Goal: Task Accomplishment & Management: Manage account settings

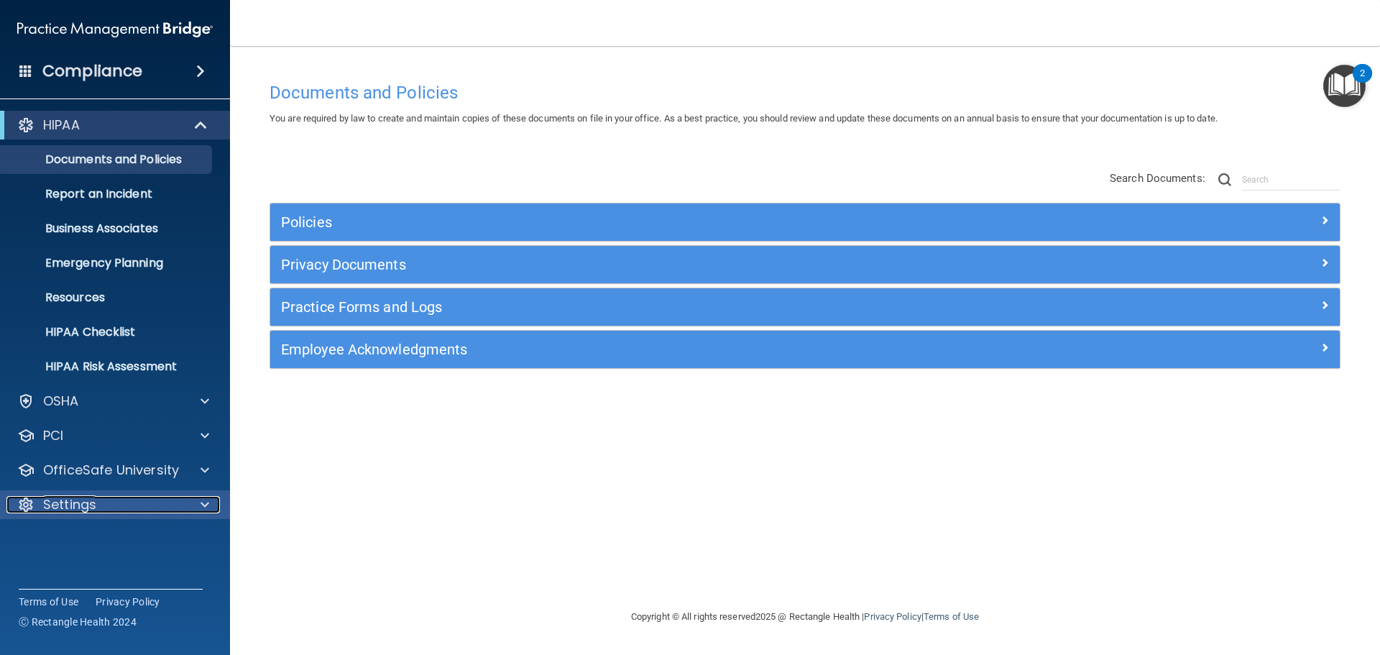
click at [95, 503] on p "Settings" at bounding box center [69, 504] width 53 height 17
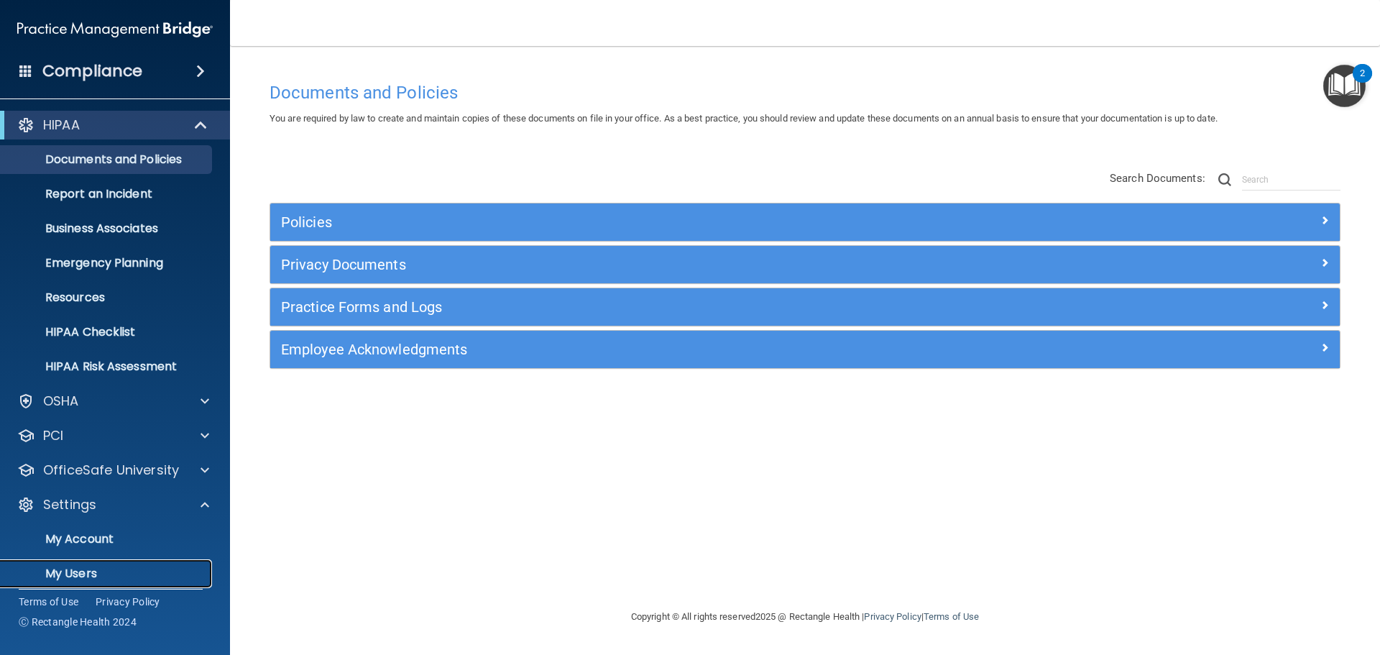
click at [91, 577] on p "My Users" at bounding box center [107, 573] width 196 height 14
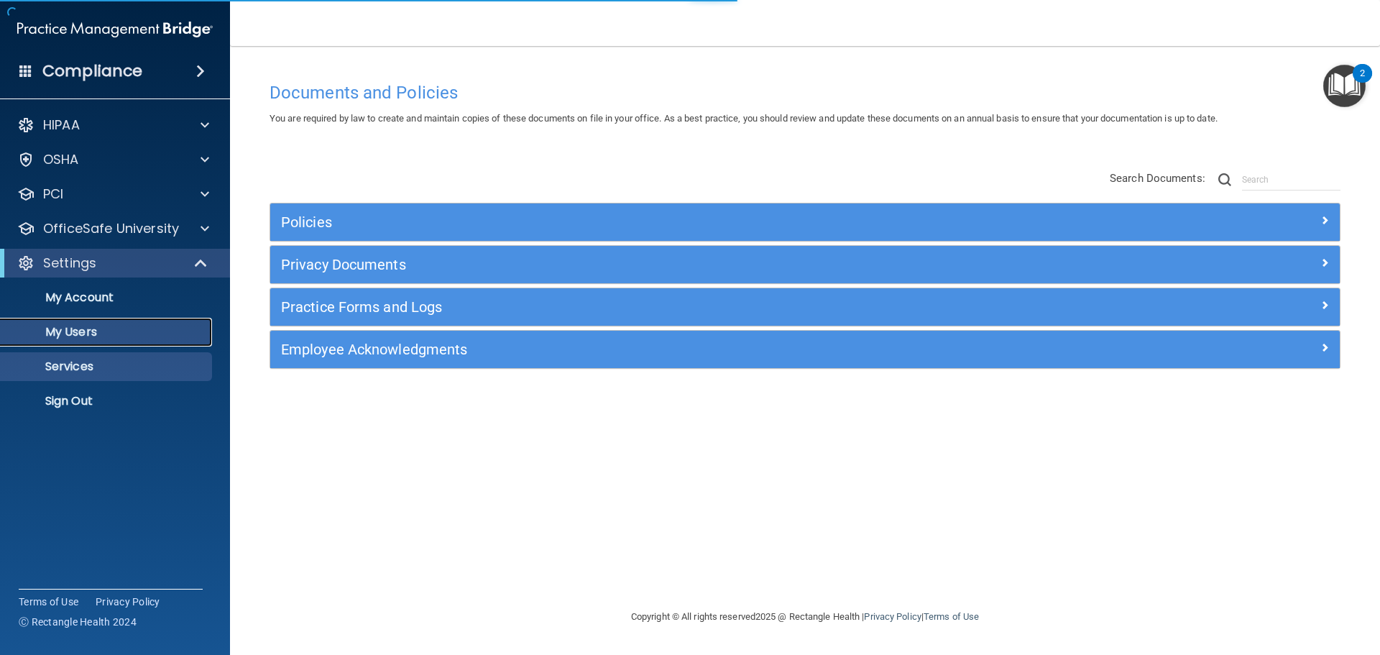
select select "20"
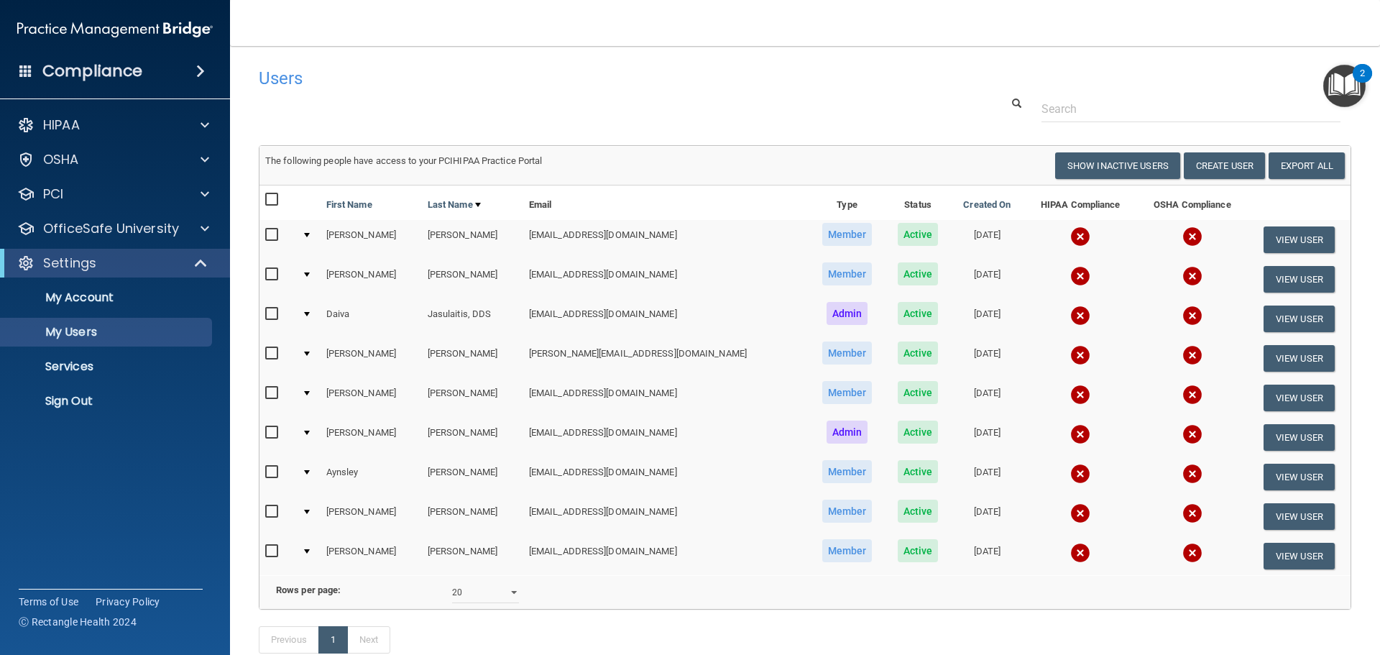
click at [310, 274] on div at bounding box center [307, 274] width 6 height 4
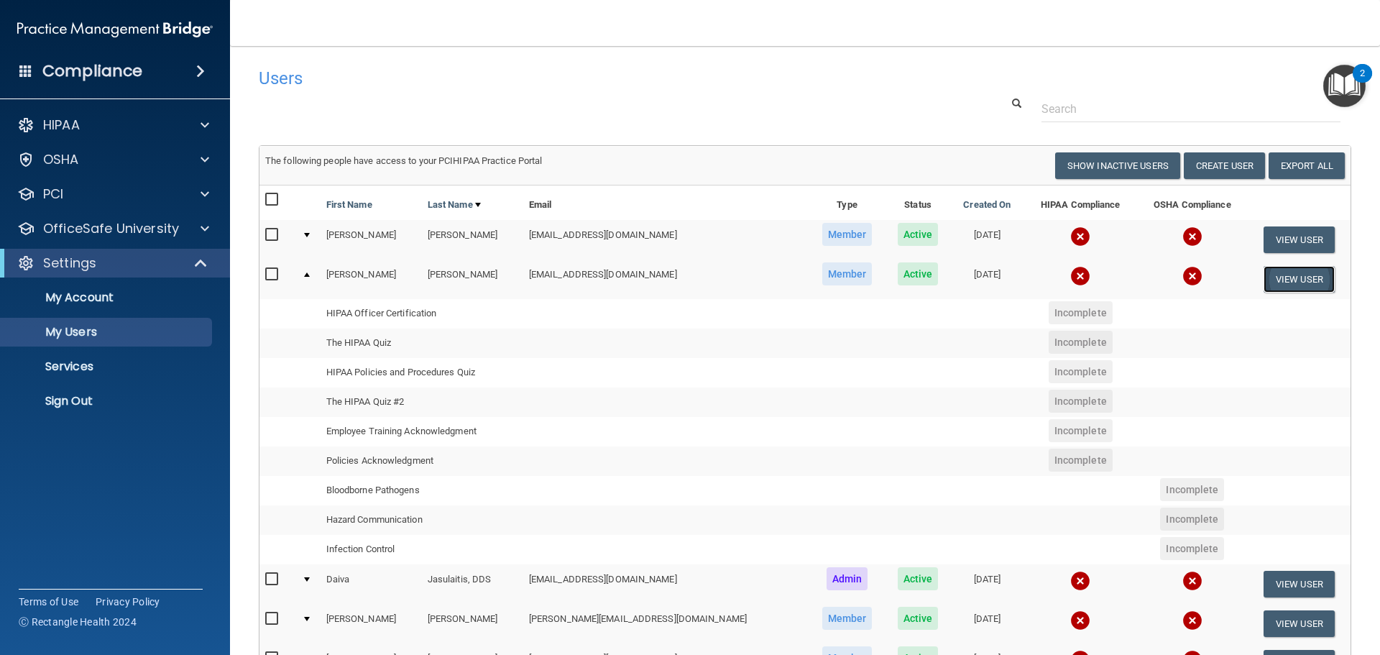
click at [1289, 277] on button "View User" at bounding box center [1299, 279] width 71 height 27
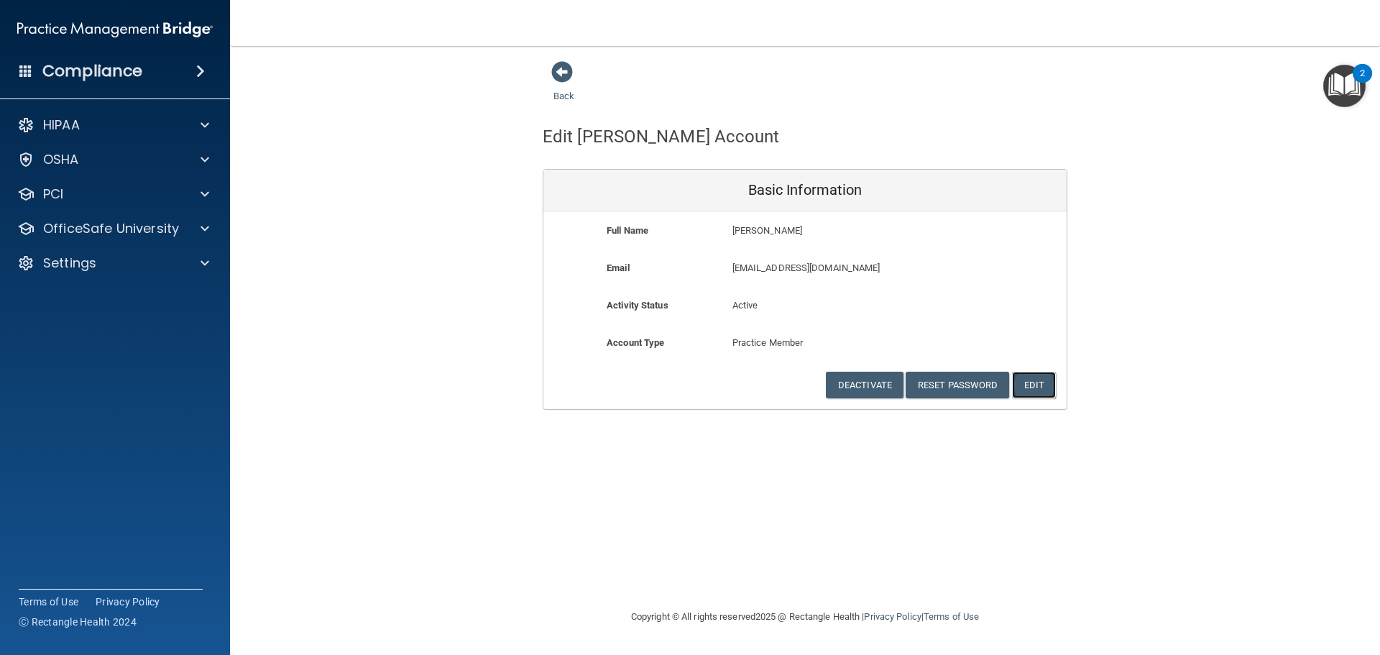
click at [1029, 387] on button "Edit" at bounding box center [1034, 385] width 44 height 27
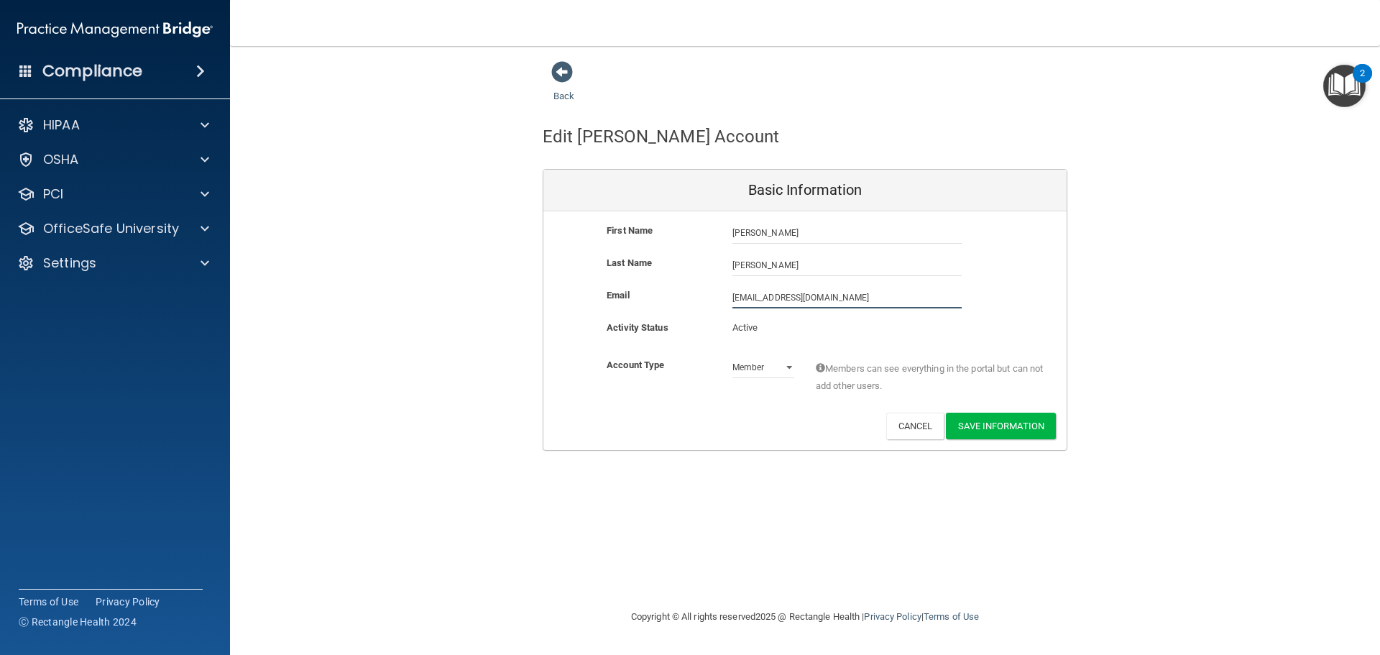
click at [831, 295] on input "[EMAIL_ADDRESS][DOMAIN_NAME]" at bounding box center [847, 298] width 229 height 22
type input "[EMAIL_ADDRESS][DOMAIN_NAME]"
click at [991, 421] on button "Save Information" at bounding box center [1001, 429] width 110 height 27
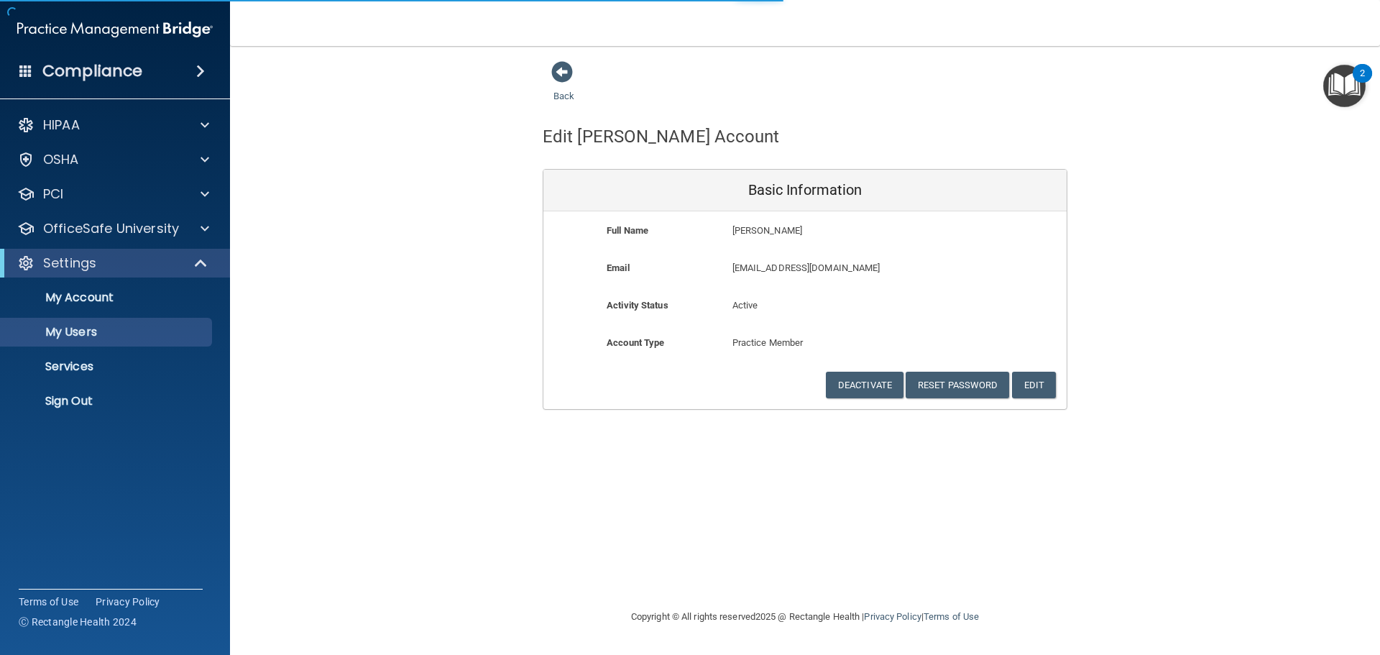
select select "20"
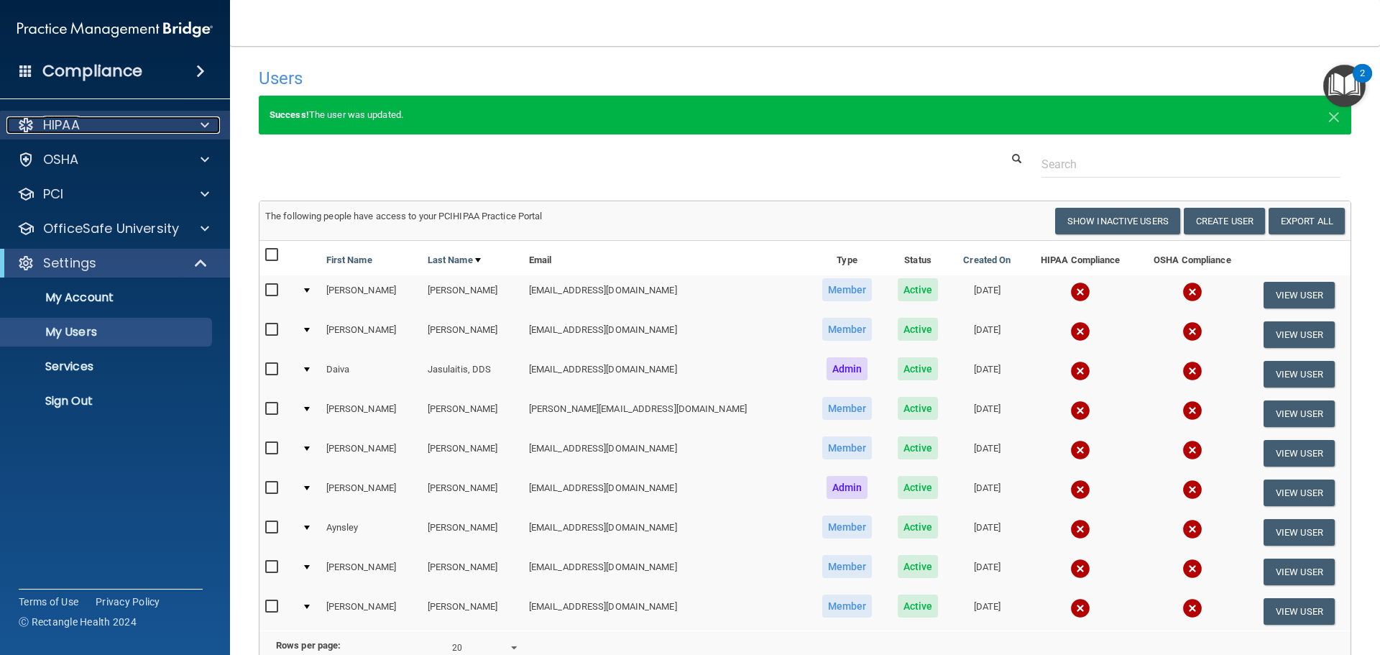
click at [142, 123] on div "HIPAA" at bounding box center [95, 124] width 178 height 17
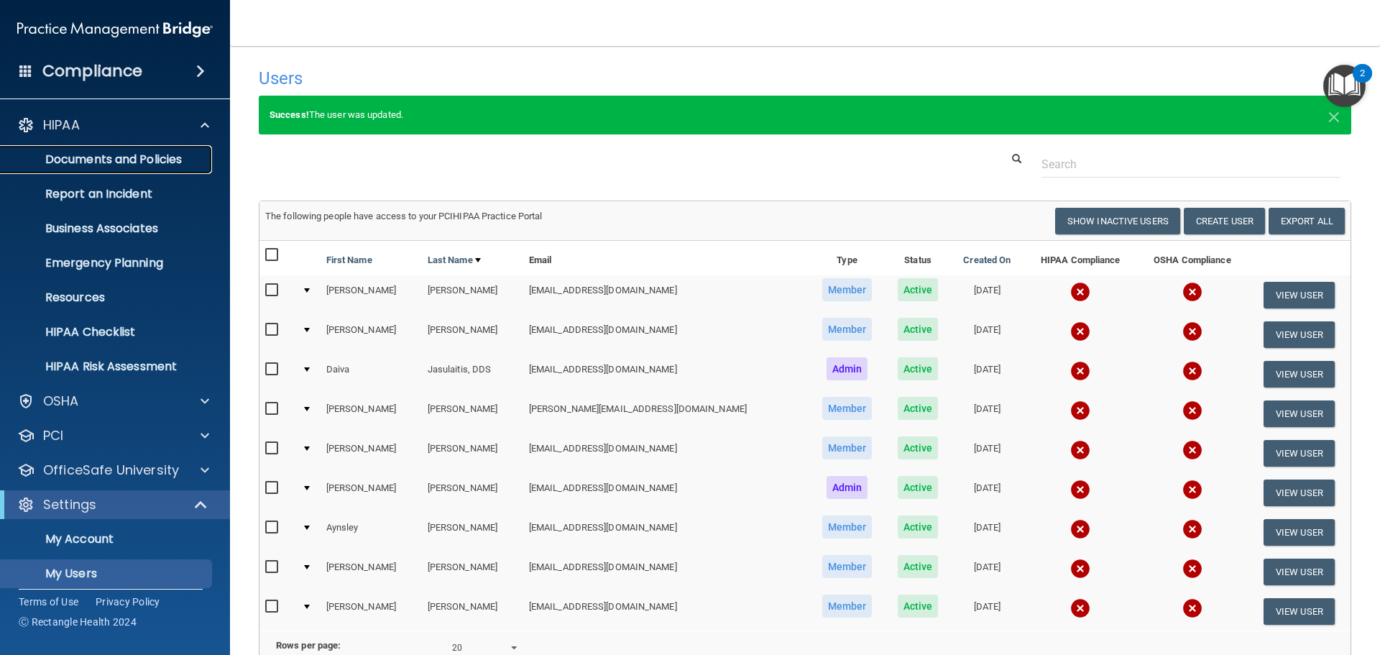
click at [163, 155] on p "Documents and Policies" at bounding box center [107, 159] width 196 height 14
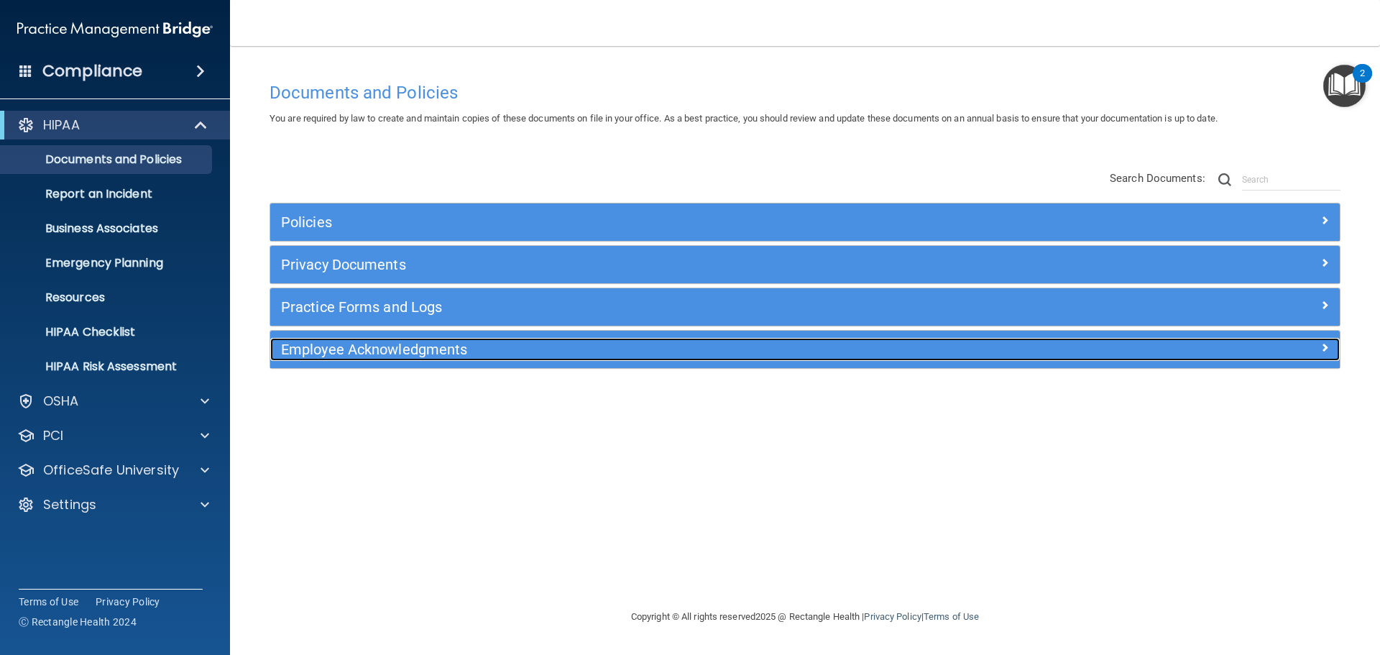
click at [330, 359] on div "Employee Acknowledgments" at bounding box center [671, 349] width 802 height 23
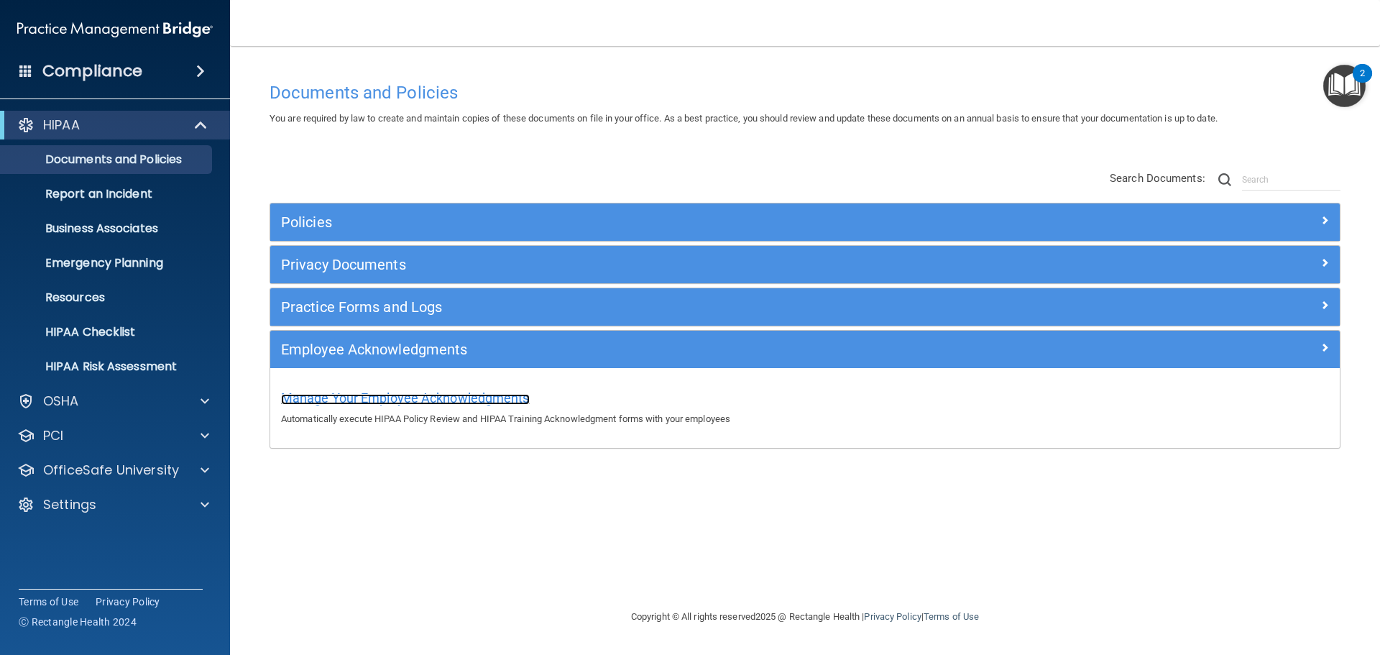
click at [345, 398] on span "Manage Your Employee Acknowledgments" at bounding box center [405, 397] width 249 height 15
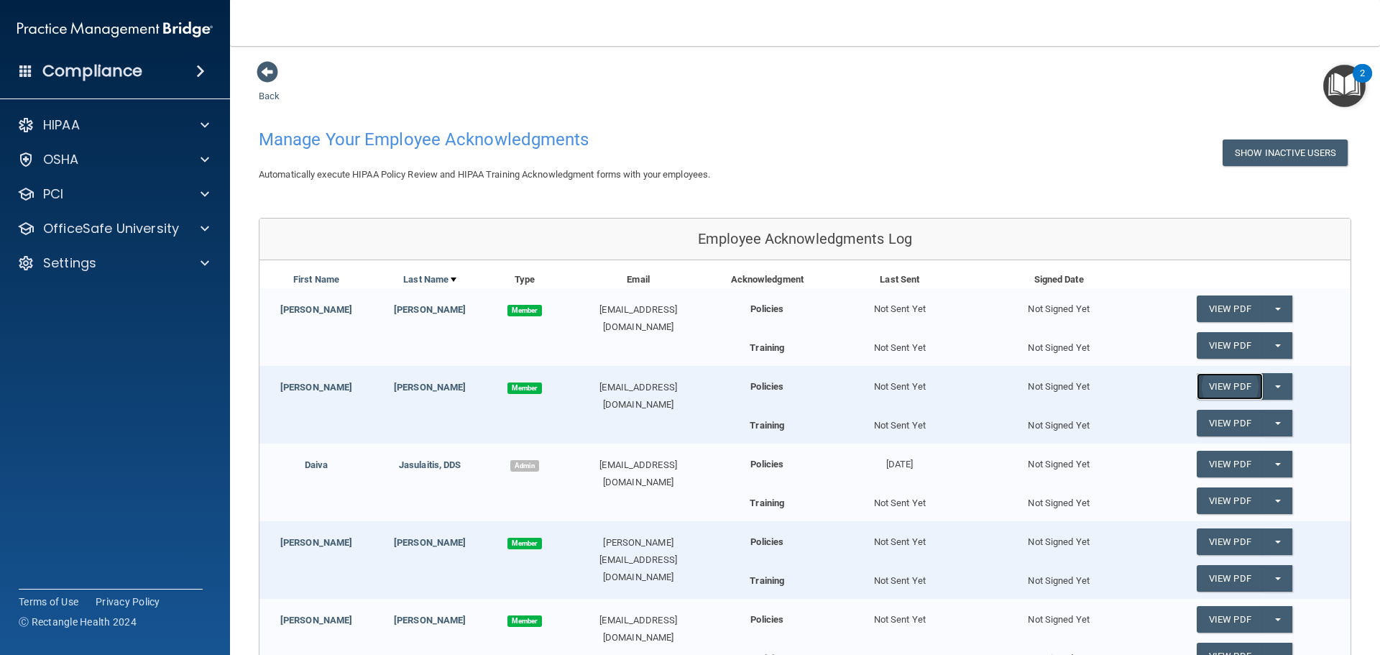
click at [1206, 390] on link "View PDF" at bounding box center [1230, 386] width 66 height 27
click at [1275, 387] on span "button" at bounding box center [1278, 386] width 6 height 3
click at [1269, 416] on link "Send Acknowledgment" at bounding box center [1259, 416] width 124 height 22
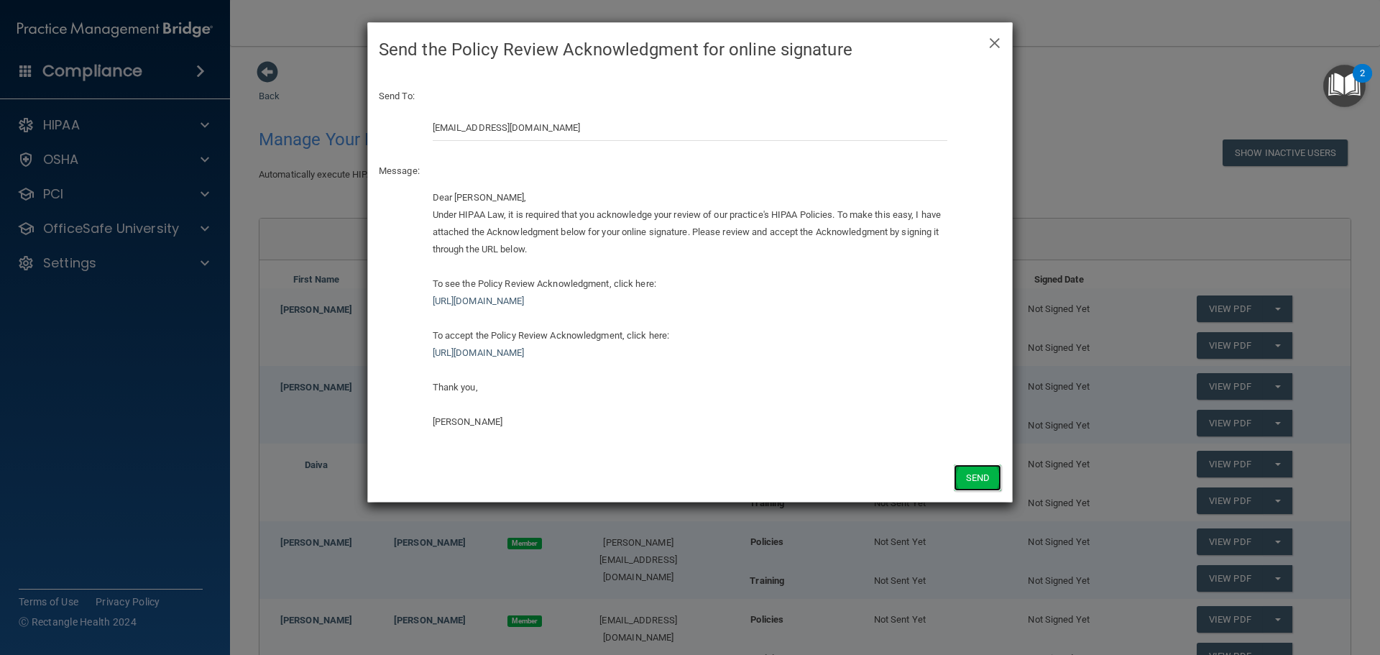
click at [976, 475] on button "Send" at bounding box center [977, 477] width 47 height 27
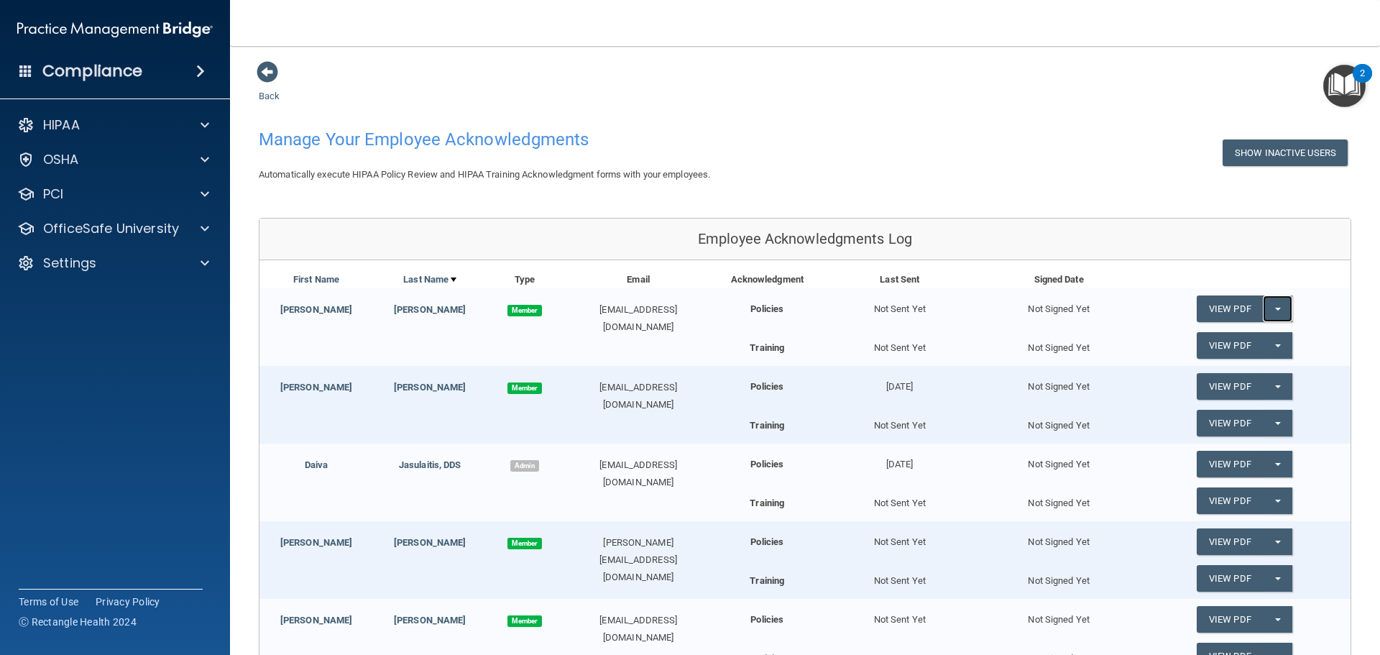
click at [1266, 306] on button "Split button!" at bounding box center [1277, 308] width 29 height 27
click at [1270, 339] on link "Send Acknowledgment" at bounding box center [1259, 338] width 124 height 22
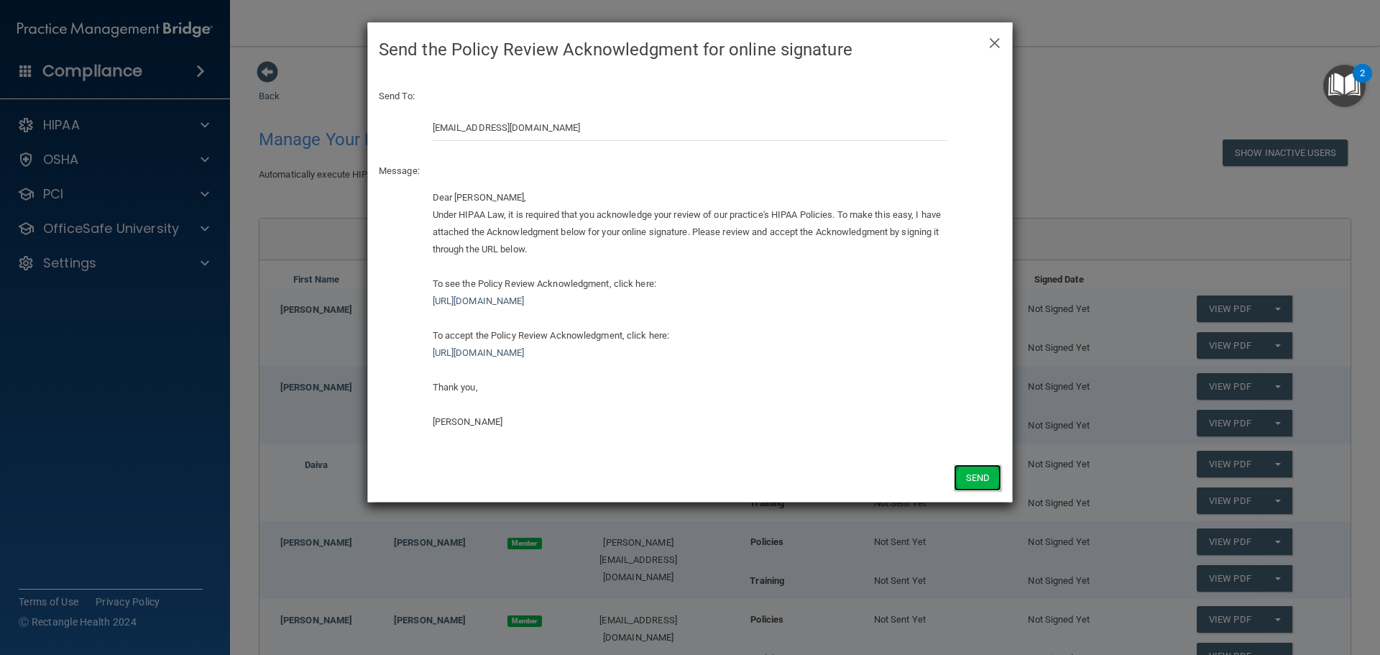
click at [973, 480] on button "Send" at bounding box center [977, 477] width 47 height 27
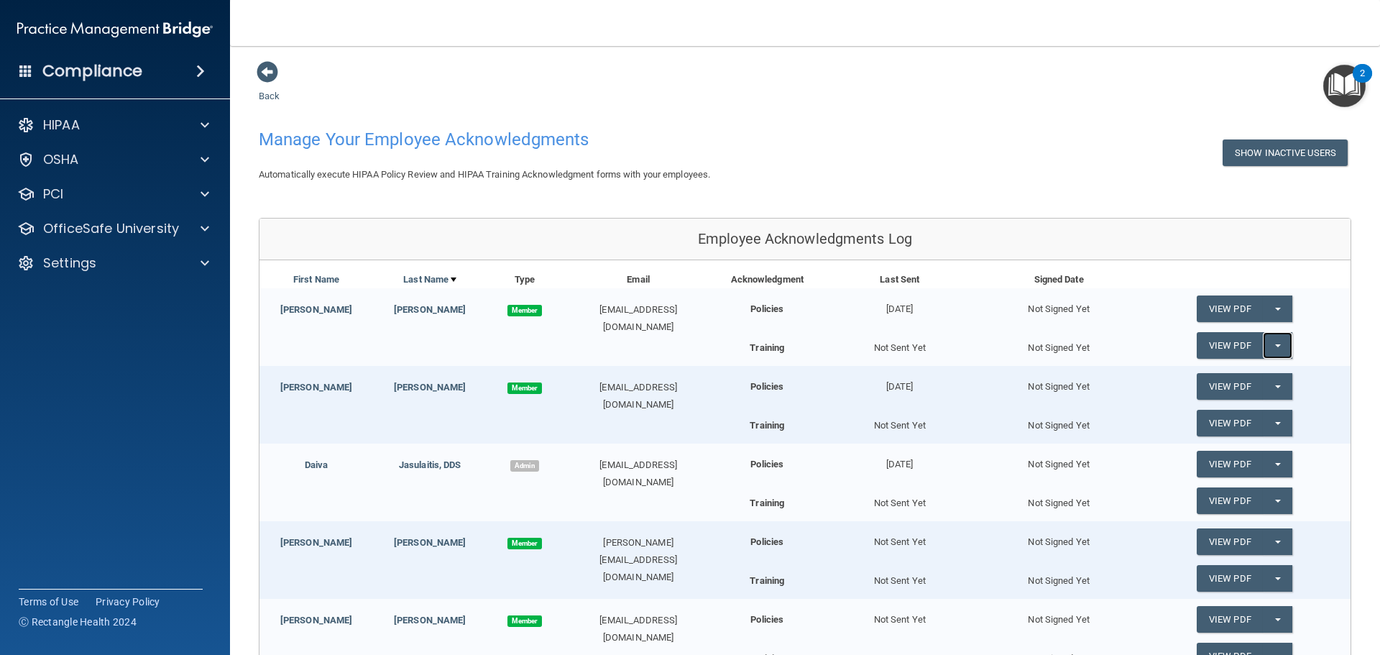
click at [1272, 348] on button "Split button!" at bounding box center [1277, 345] width 29 height 27
click at [1270, 375] on link "Send Acknowledgment PDF" at bounding box center [1269, 375] width 144 height 22
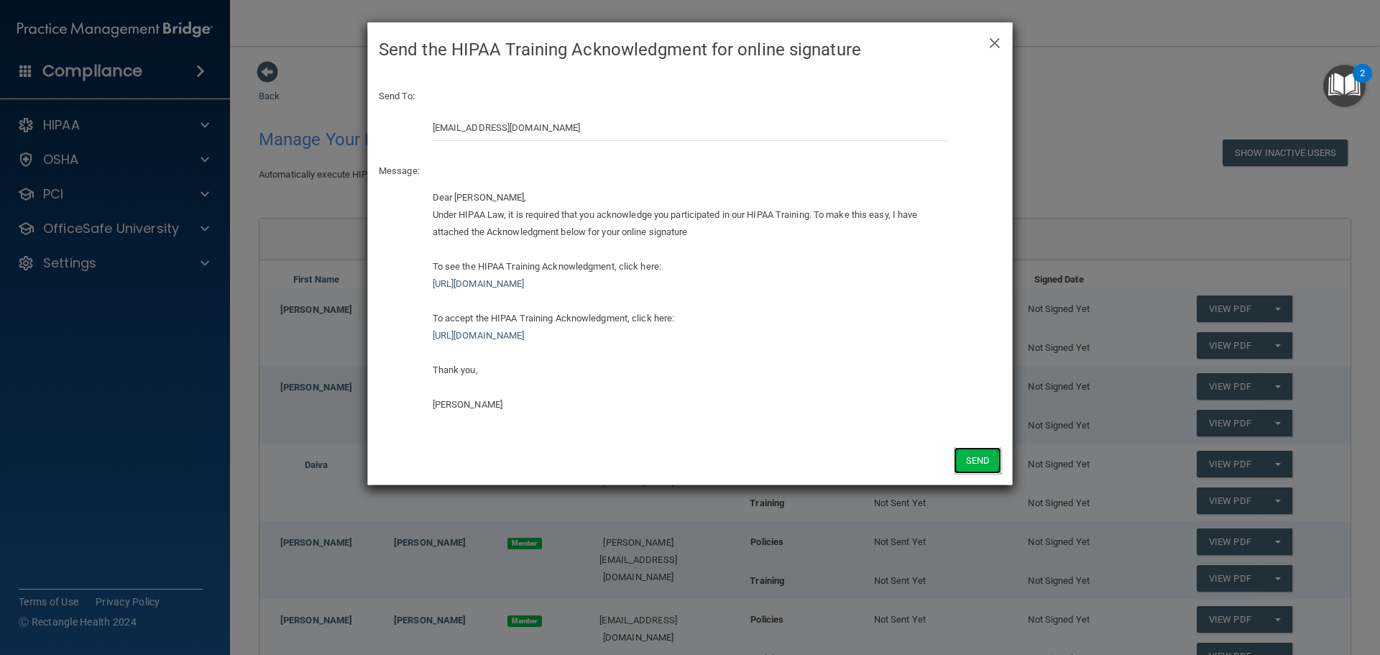
click at [976, 466] on button "Send" at bounding box center [977, 460] width 47 height 27
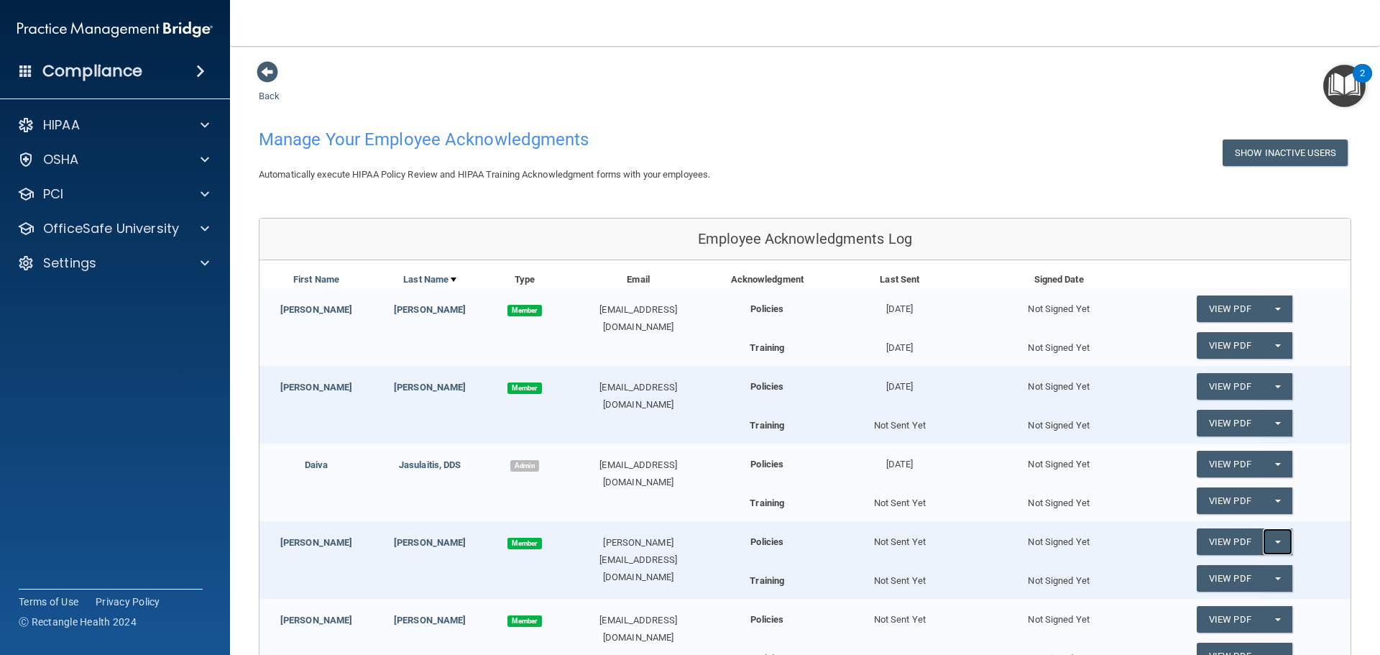
click at [1267, 546] on button "Split button!" at bounding box center [1277, 541] width 29 height 27
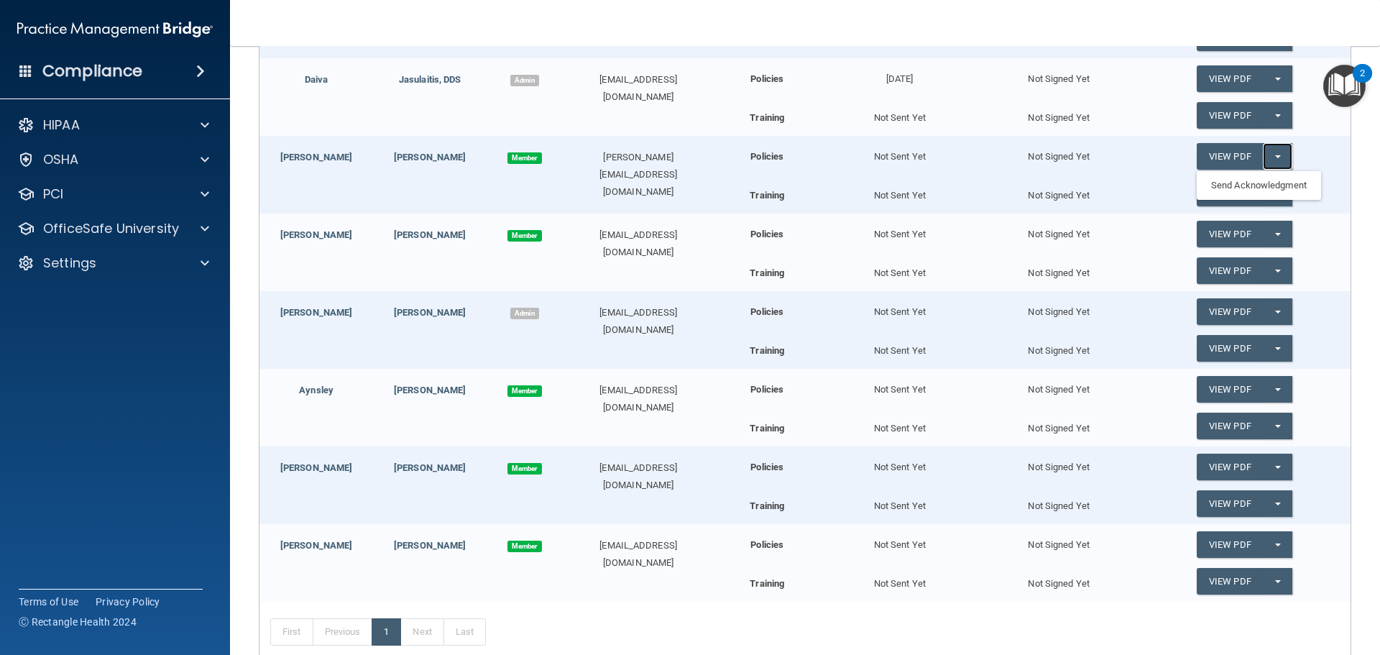
scroll to position [390, 0]
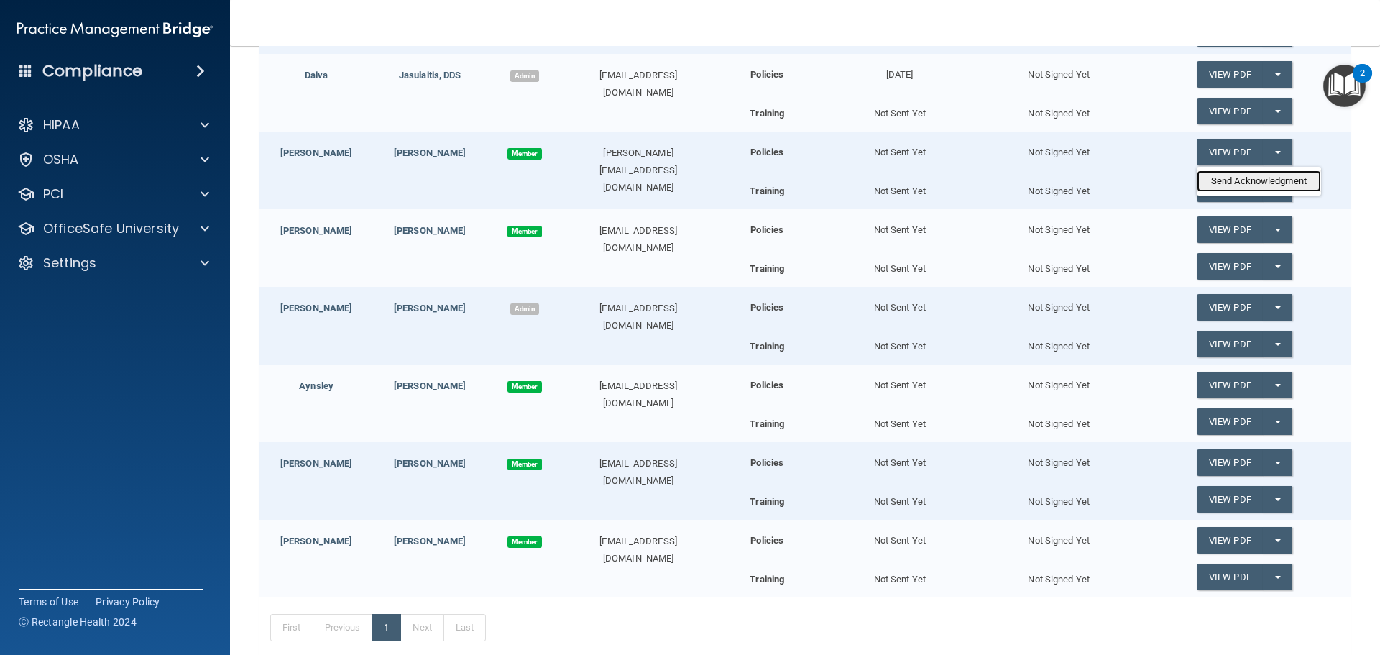
click at [1270, 180] on link "Send Acknowledgment" at bounding box center [1259, 181] width 124 height 22
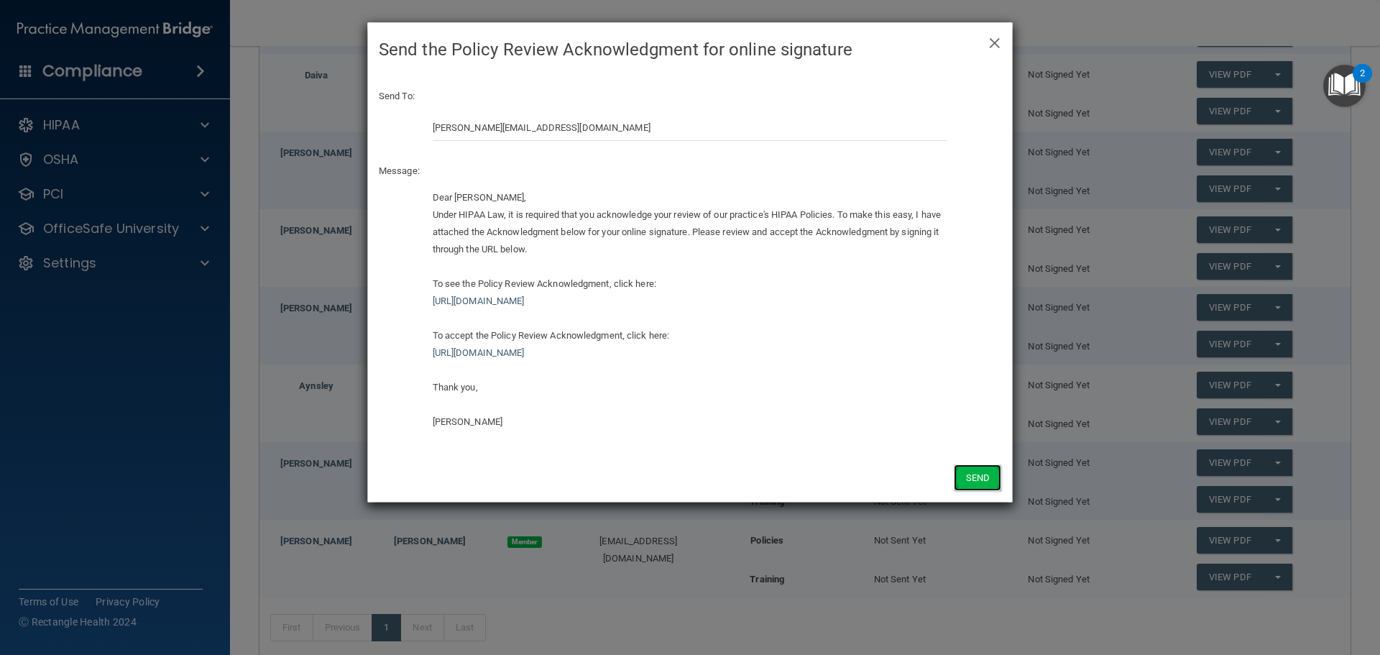
click at [983, 478] on button "Send" at bounding box center [977, 477] width 47 height 27
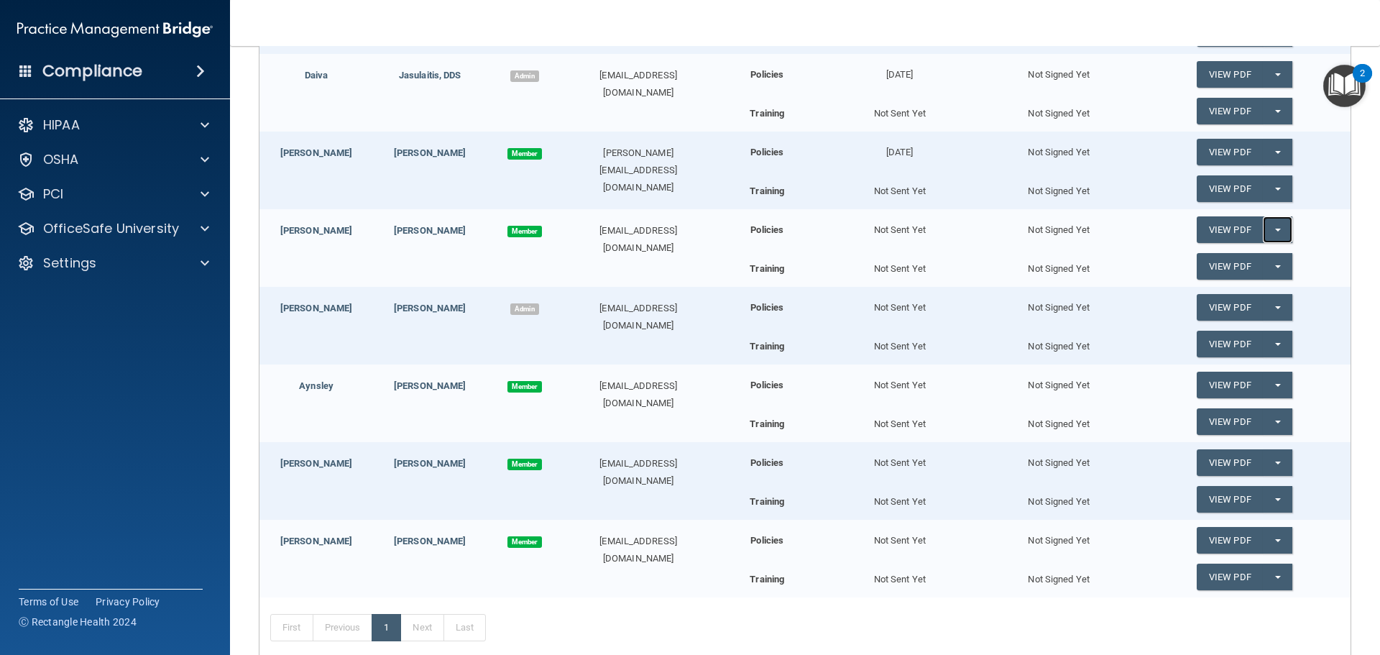
click at [1275, 229] on span "button" at bounding box center [1278, 230] width 6 height 3
click at [1272, 258] on link "Send Acknowledgment" at bounding box center [1259, 259] width 124 height 22
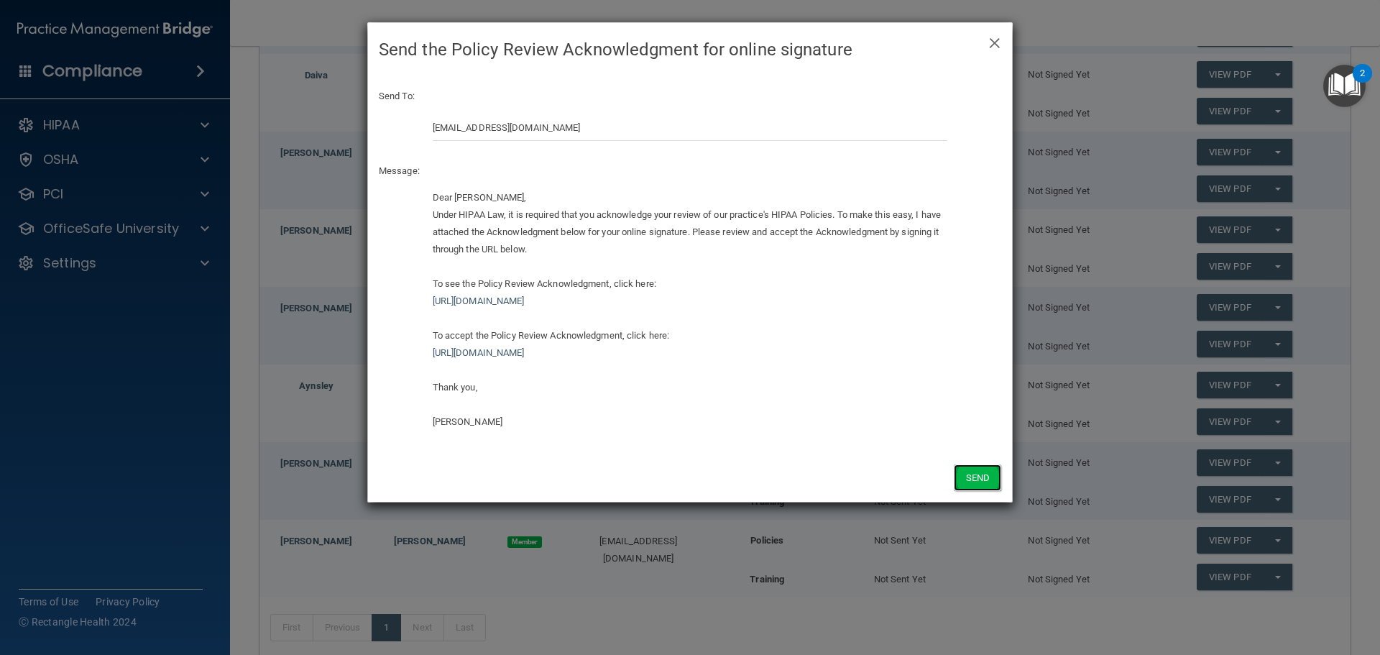
click at [981, 472] on button "Send" at bounding box center [977, 477] width 47 height 27
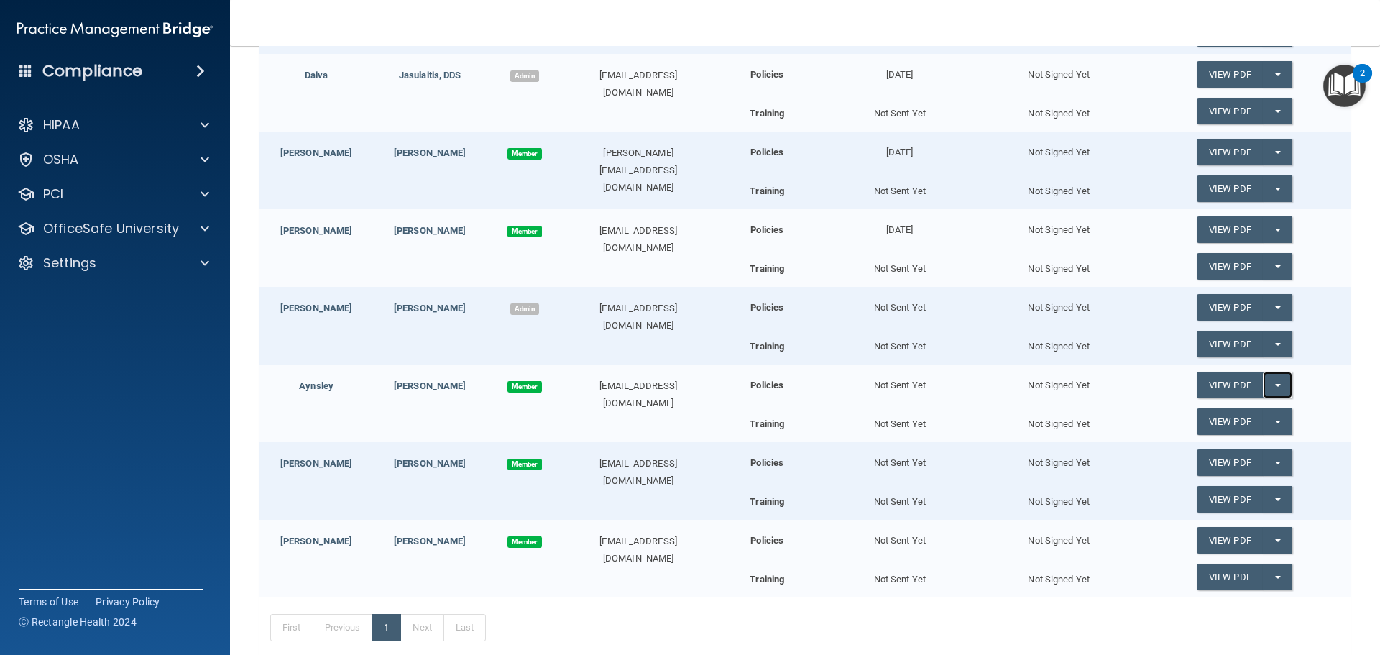
click at [1268, 382] on button "Split button!" at bounding box center [1277, 385] width 29 height 27
click at [1262, 412] on link "Send Acknowledgment" at bounding box center [1259, 414] width 124 height 22
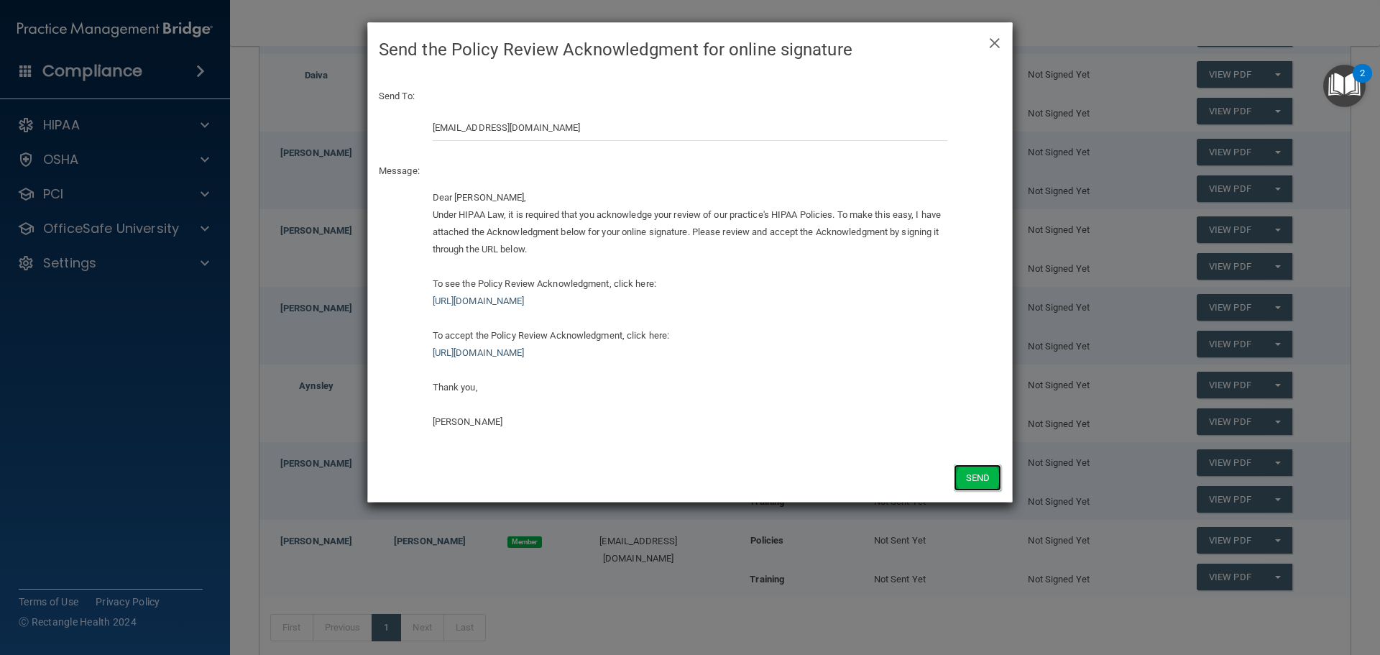
click at [973, 482] on button "Send" at bounding box center [977, 477] width 47 height 27
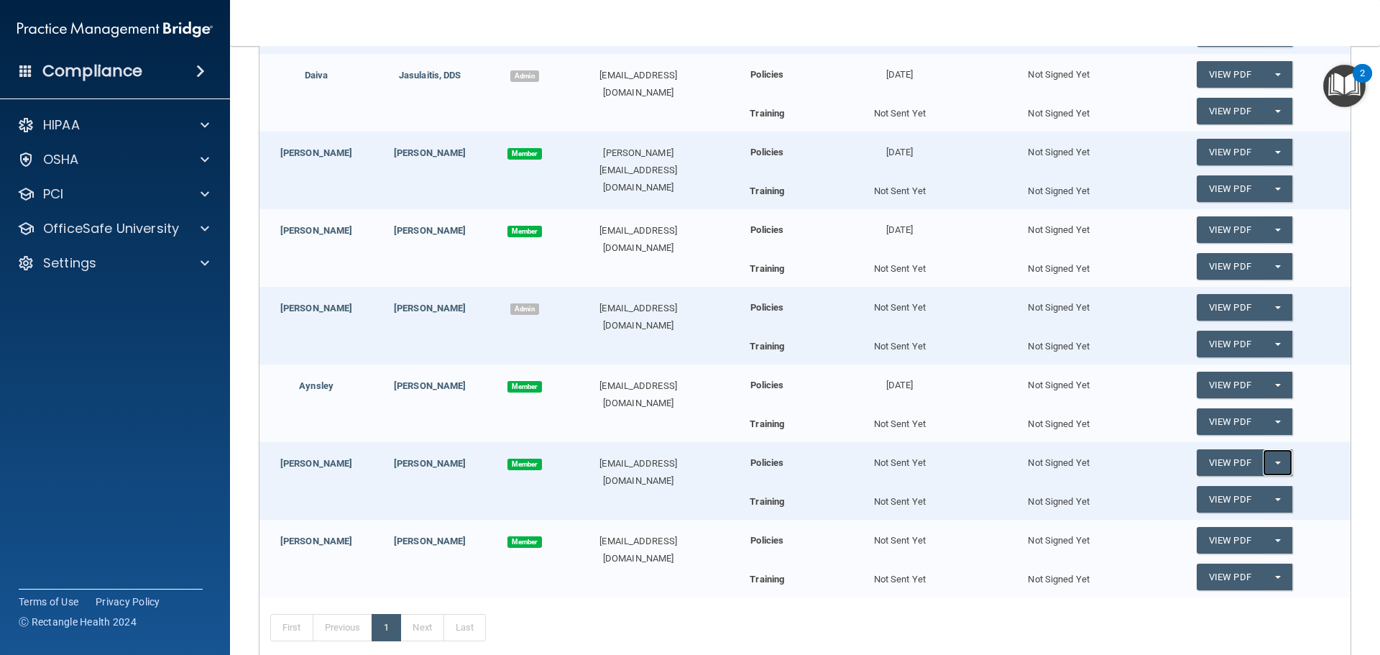
click at [1270, 461] on button "Split button!" at bounding box center [1277, 462] width 29 height 27
click at [1249, 490] on link "Send Acknowledgment" at bounding box center [1259, 492] width 124 height 22
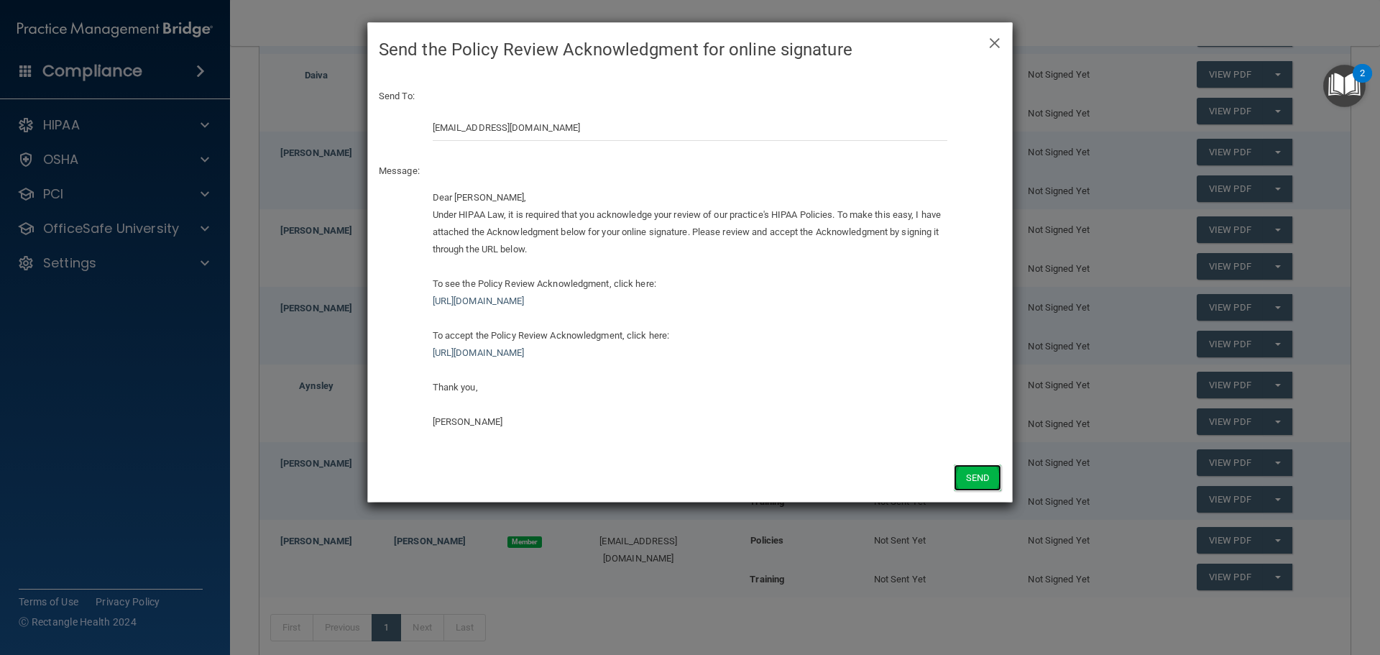
click at [974, 478] on button "Send" at bounding box center [977, 477] width 47 height 27
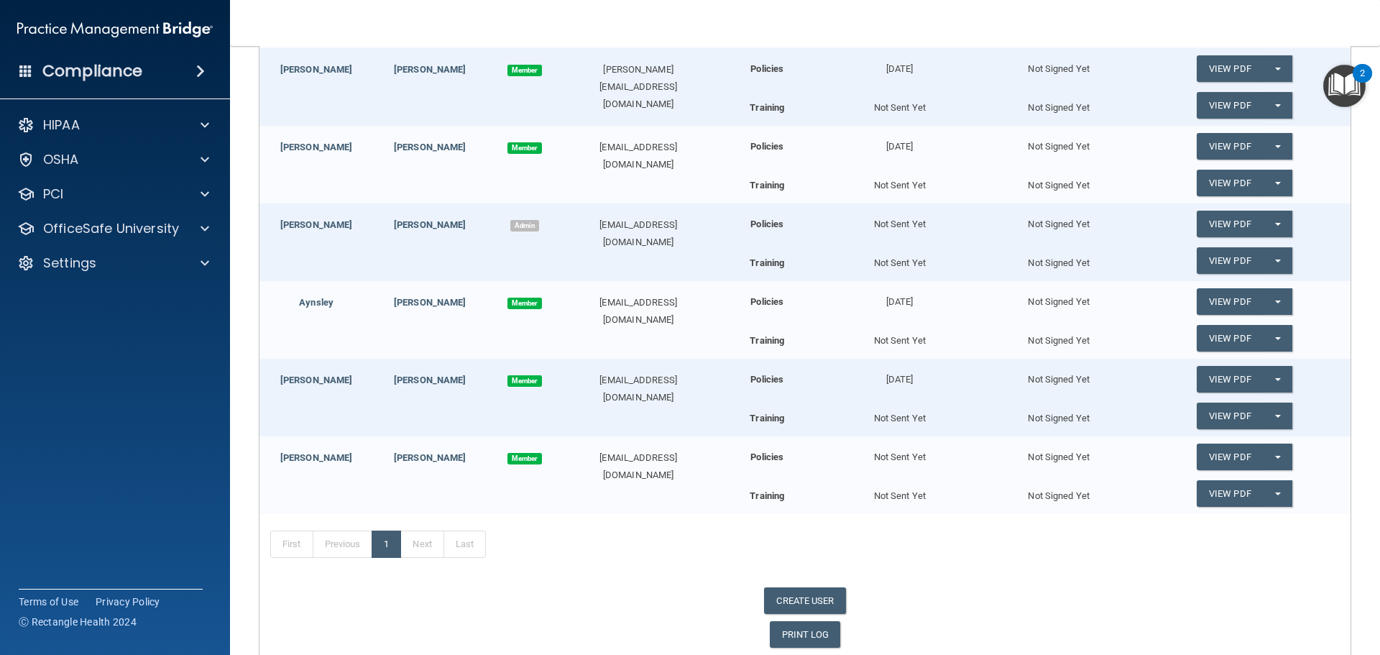
scroll to position [476, 0]
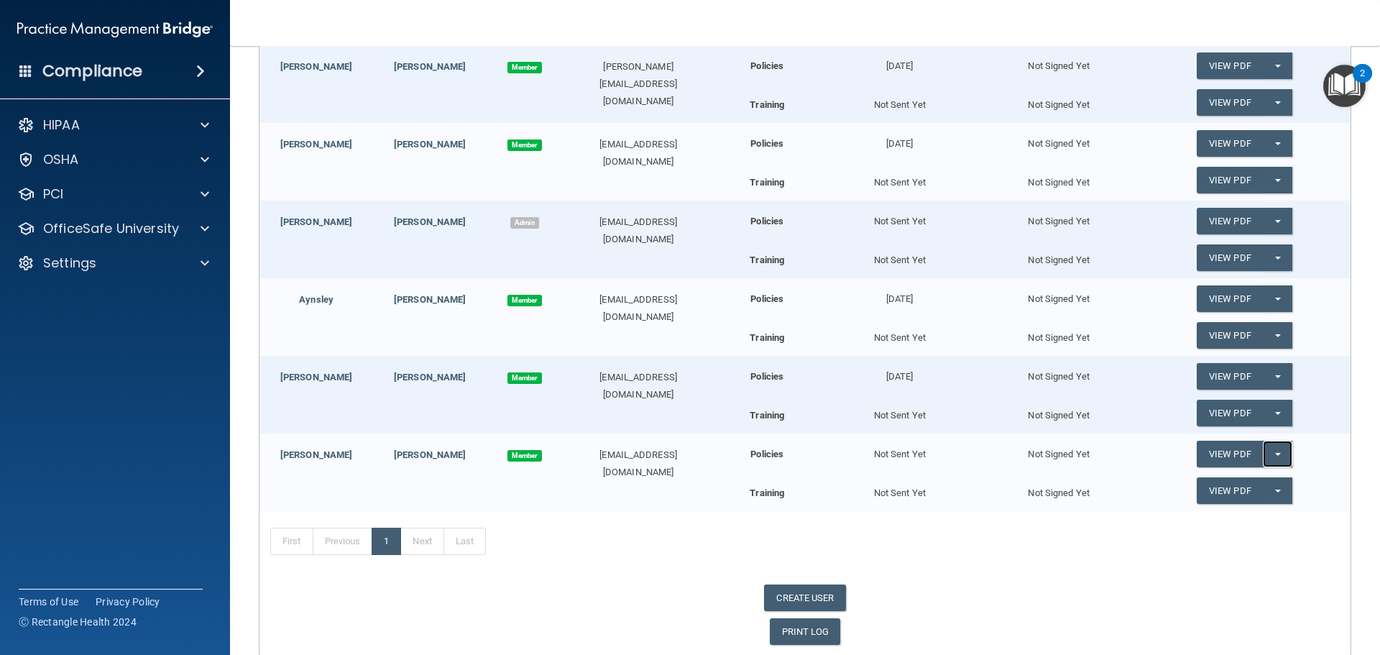
click at [1267, 451] on button "Split button!" at bounding box center [1277, 454] width 29 height 27
click at [1267, 485] on link "Send Acknowledgment" at bounding box center [1259, 483] width 124 height 22
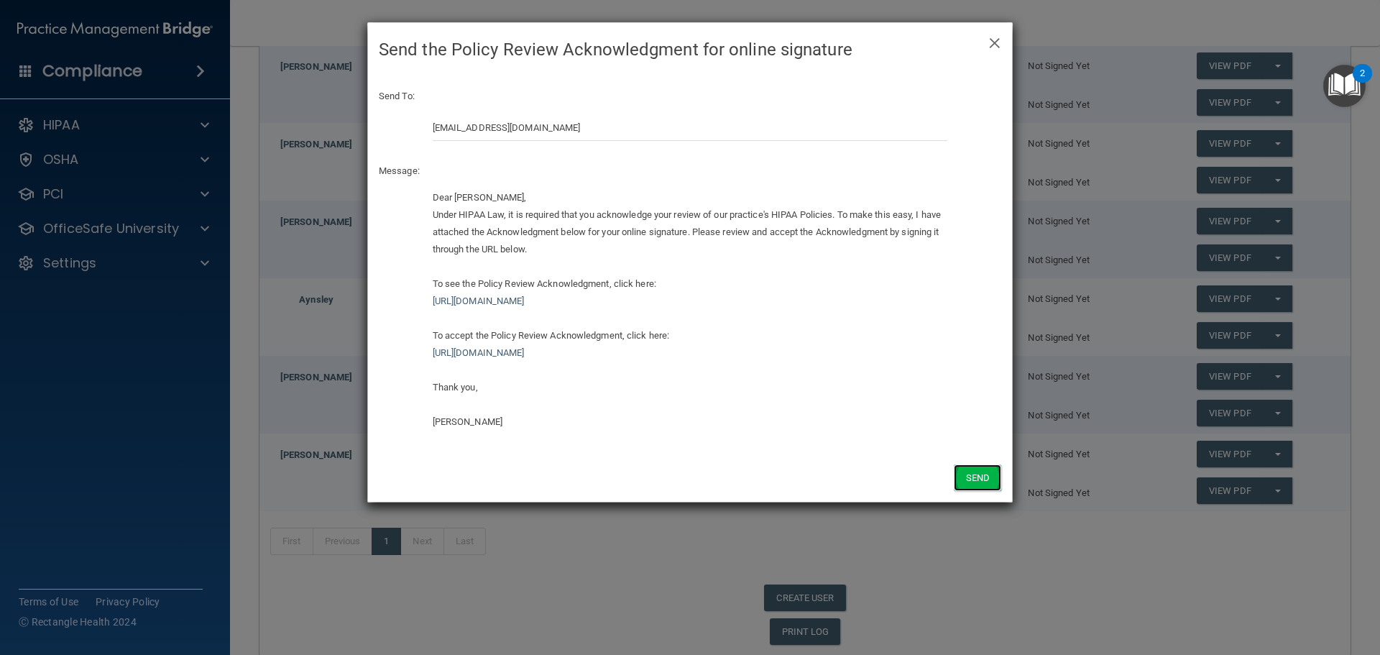
click at [971, 482] on button "Send" at bounding box center [977, 477] width 47 height 27
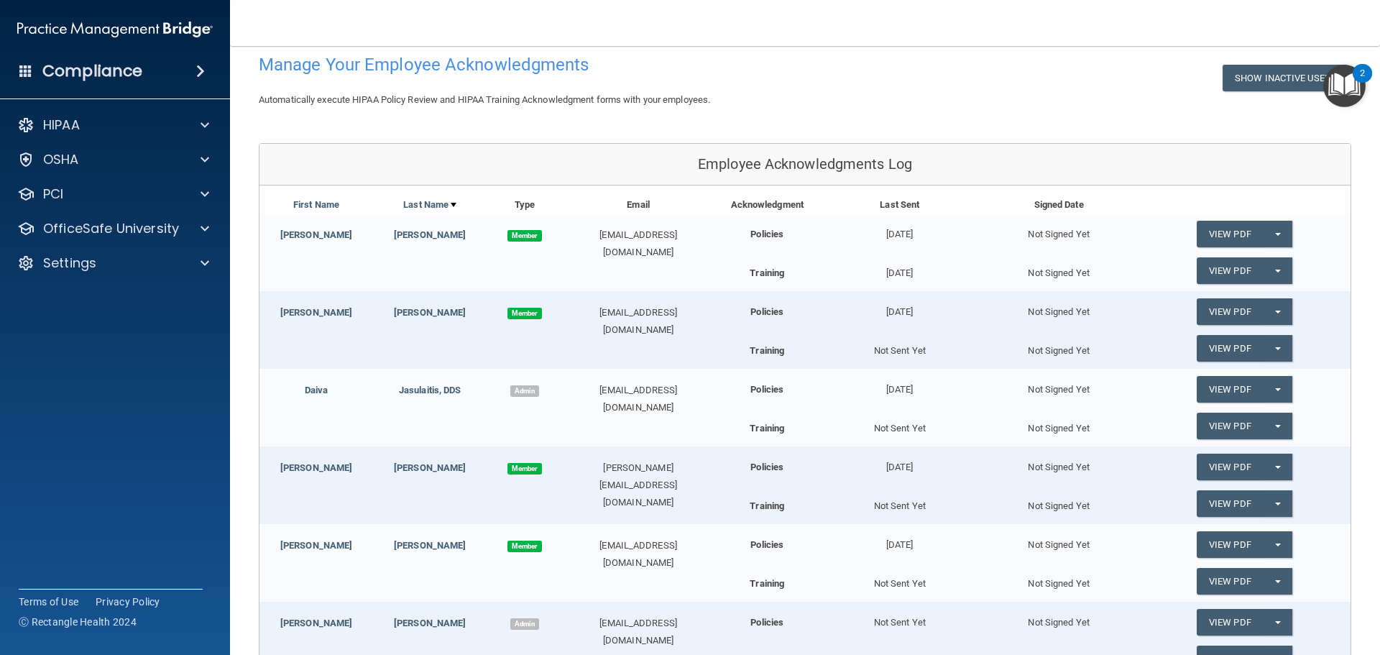
scroll to position [72, 0]
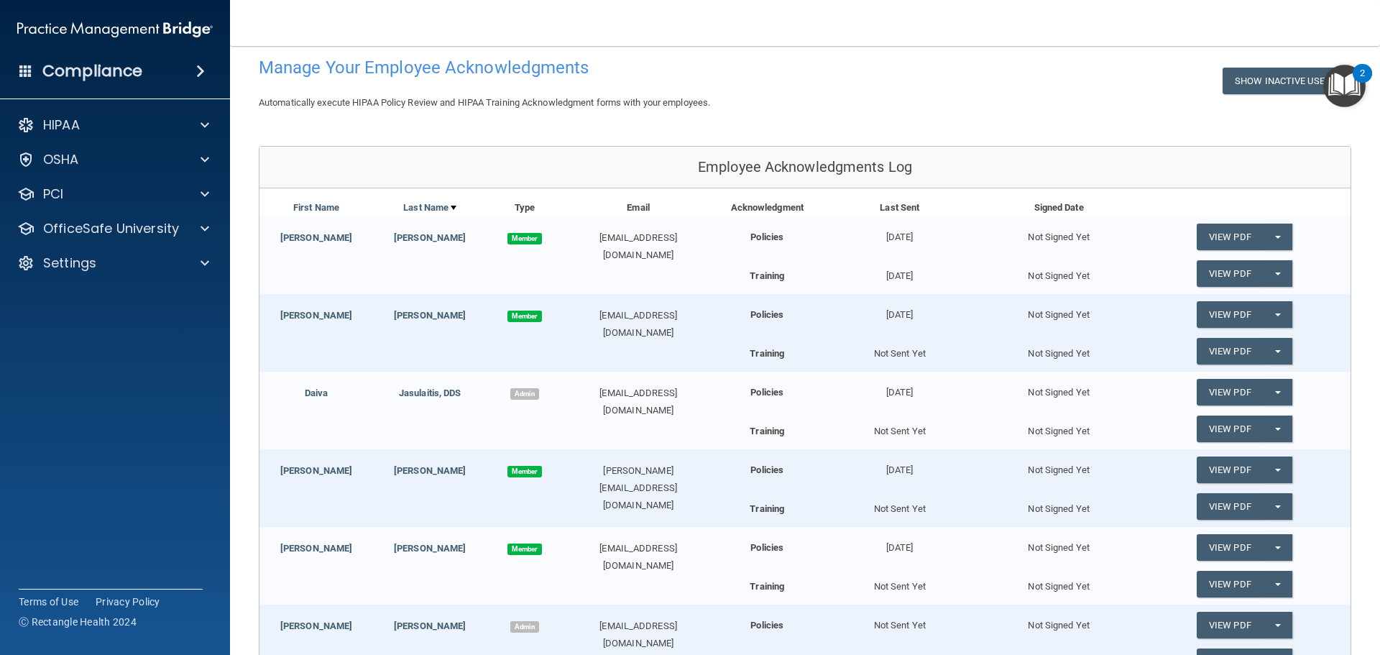
click at [1363, 73] on div "2" at bounding box center [1362, 82] width 5 height 19
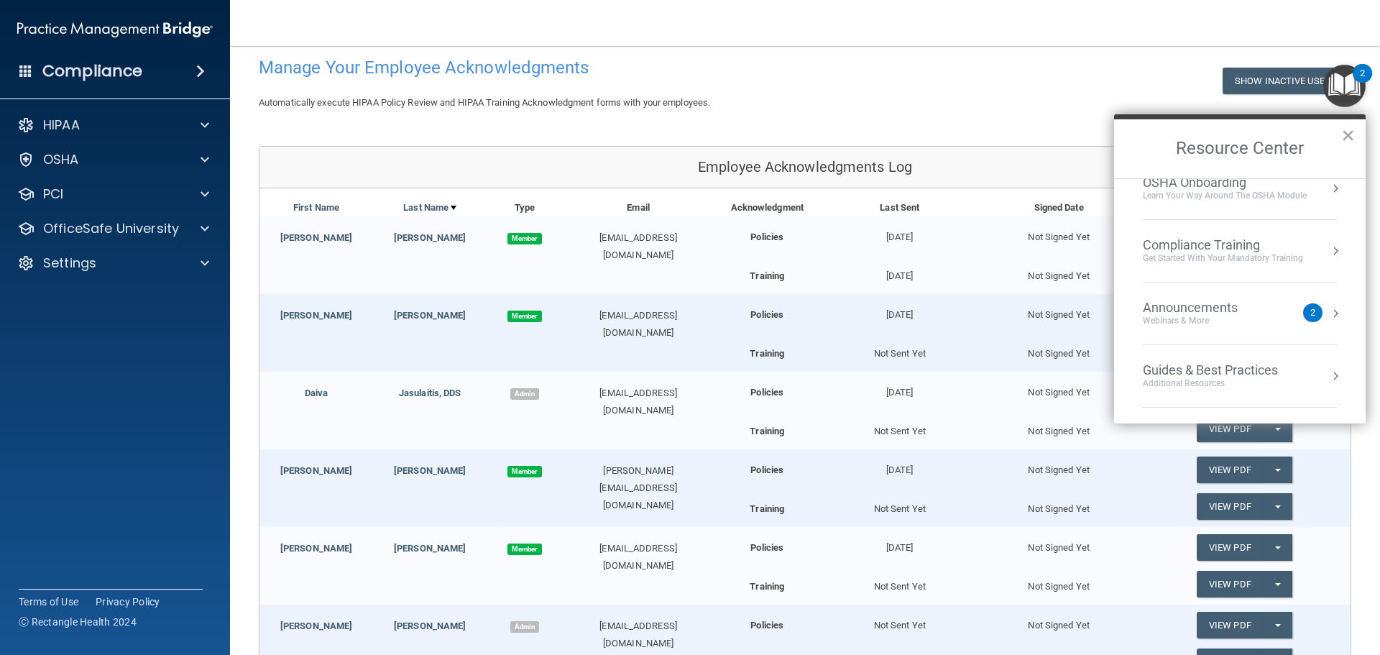
scroll to position [151, 0]
click at [1311, 308] on div "2" at bounding box center [1313, 308] width 5 height 0
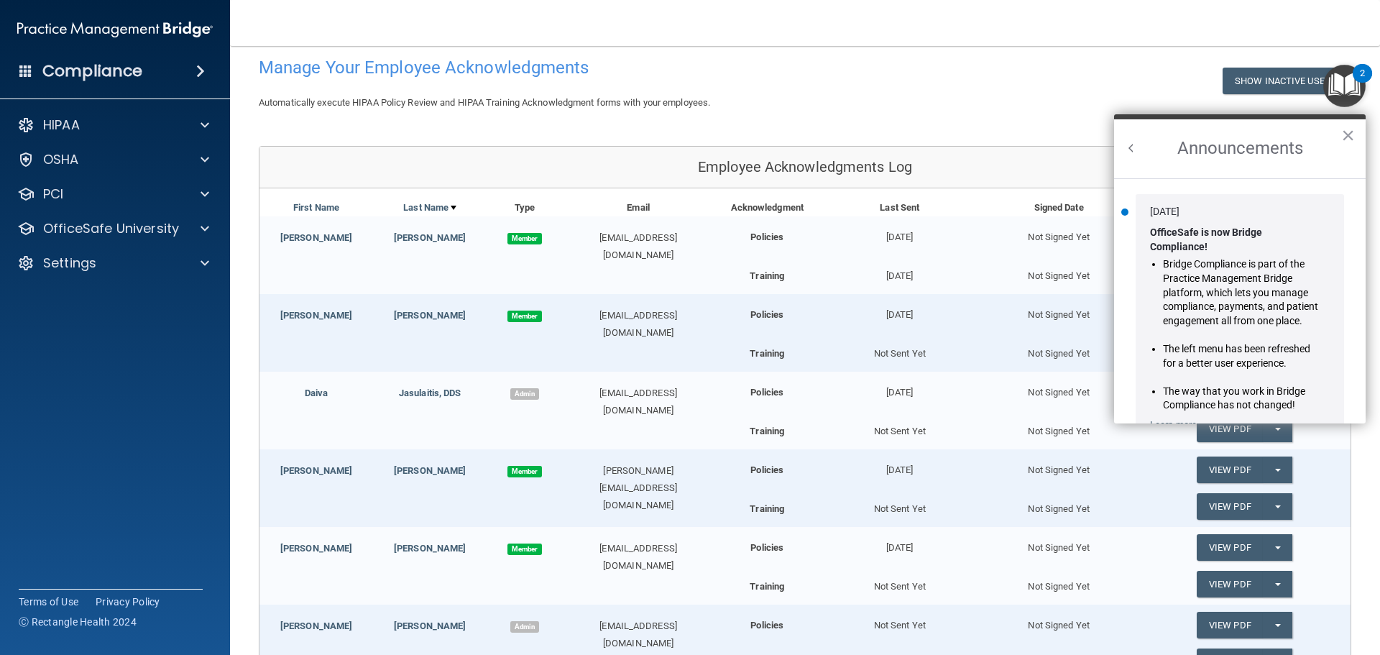
scroll to position [0, 0]
drag, startPoint x: 1354, startPoint y: 291, endPoint x: 1354, endPoint y: 319, distance: 28.0
click at [1354, 319] on ol "[DATE] OfficeSafe is now Bridge Compliance! Bridge Compliance is part of the Pr…" at bounding box center [1240, 300] width 252 height 245
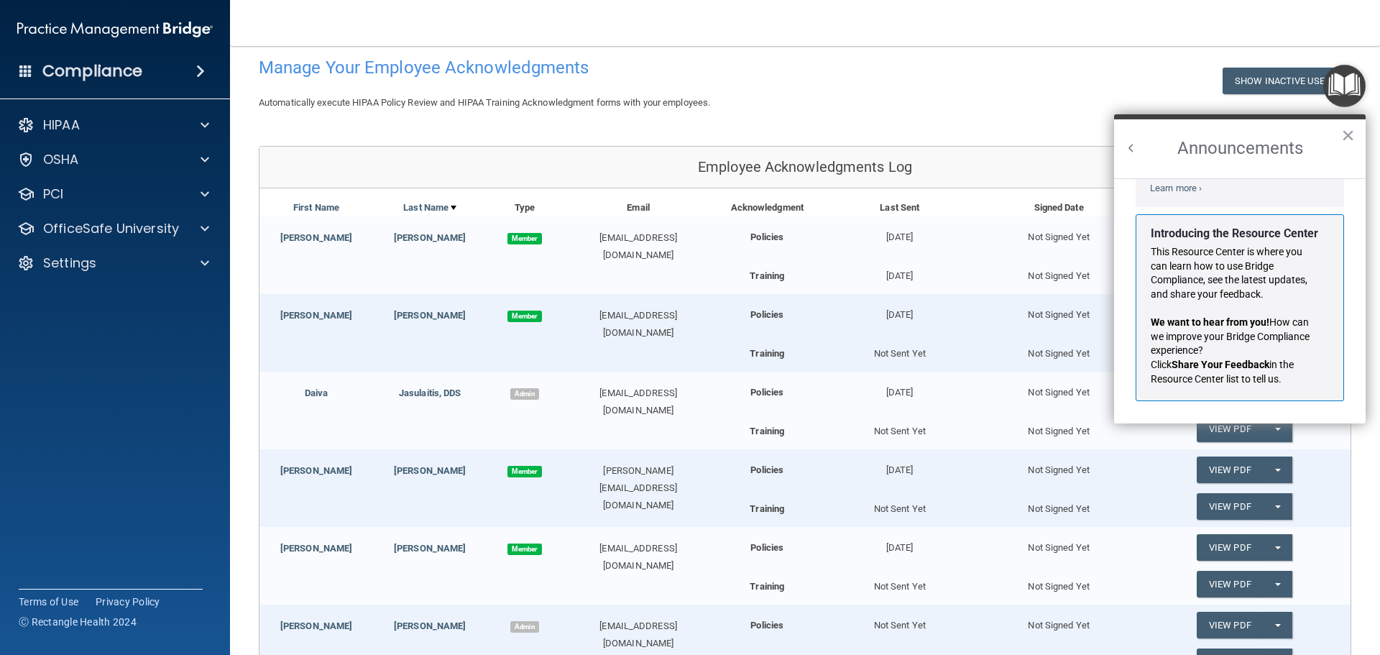
scroll to position [252, 0]
click at [1350, 132] on button "×" at bounding box center [1348, 135] width 14 height 23
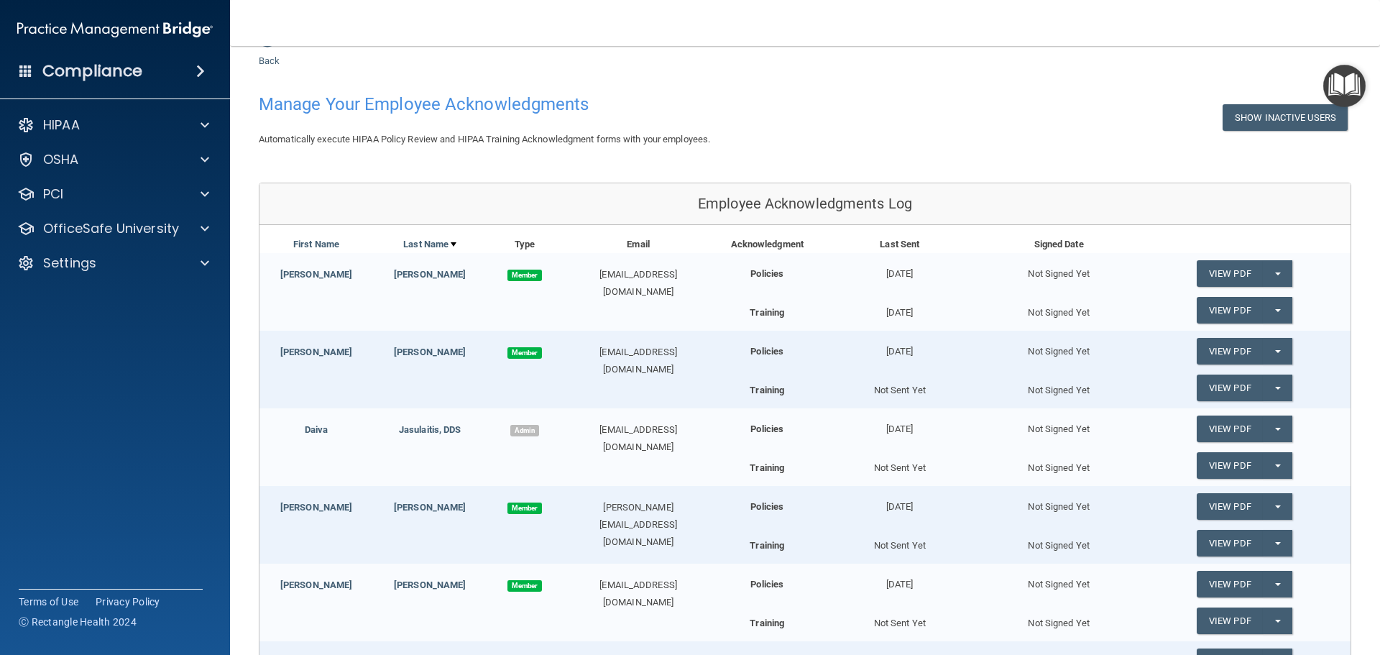
scroll to position [0, 0]
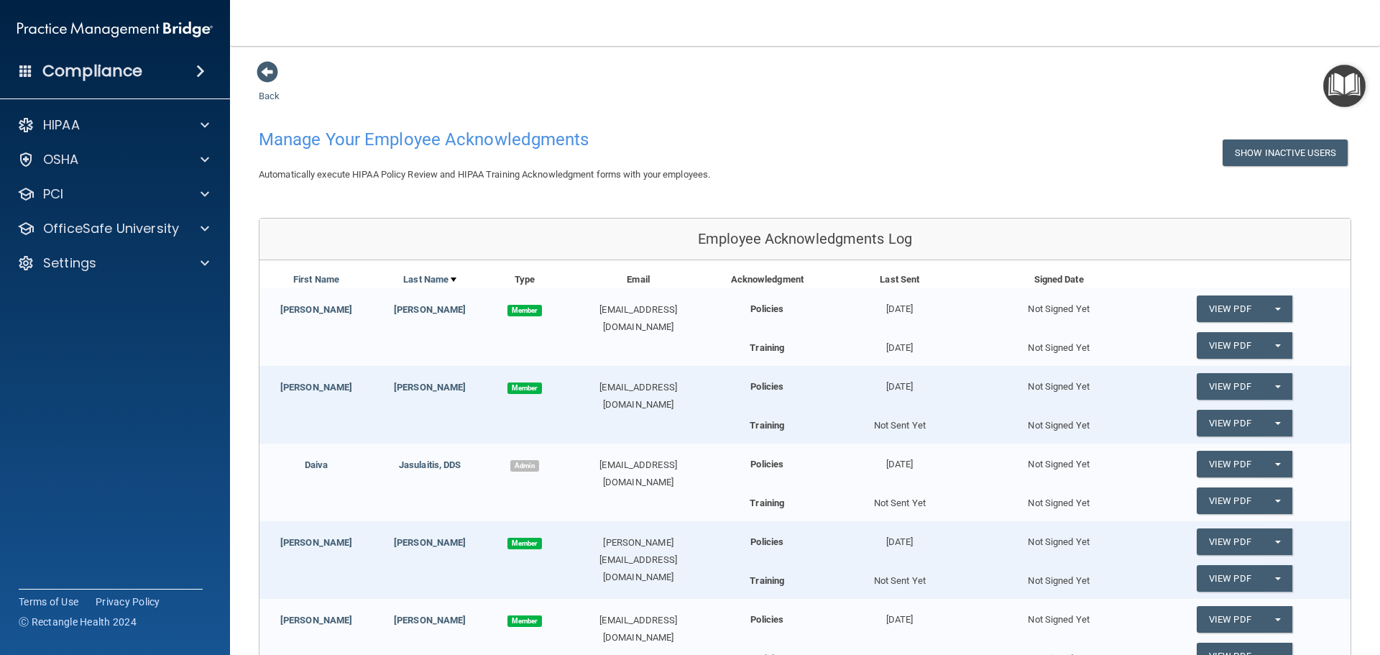
click at [1293, 98] on div "Back Manage Your Employee Acknowledgments Show Inactive Users Automatically exe…" at bounding box center [805, 596] width 1093 height 1072
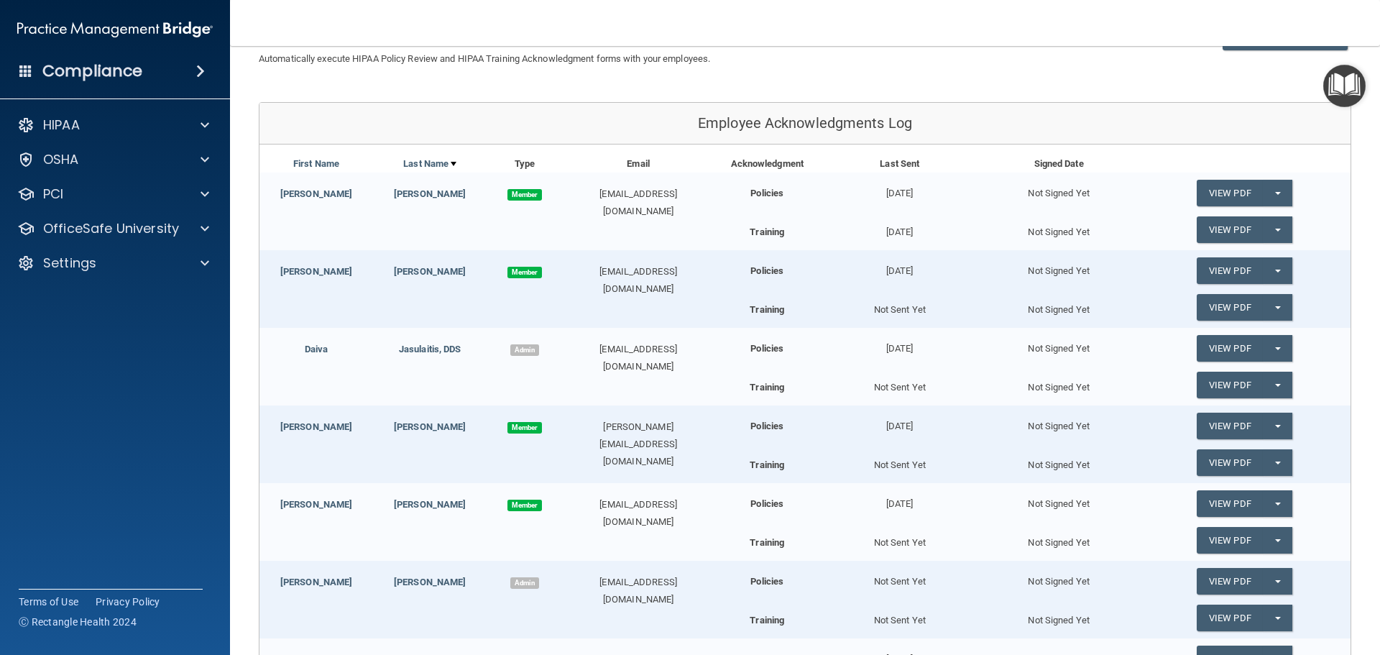
scroll to position [107, 0]
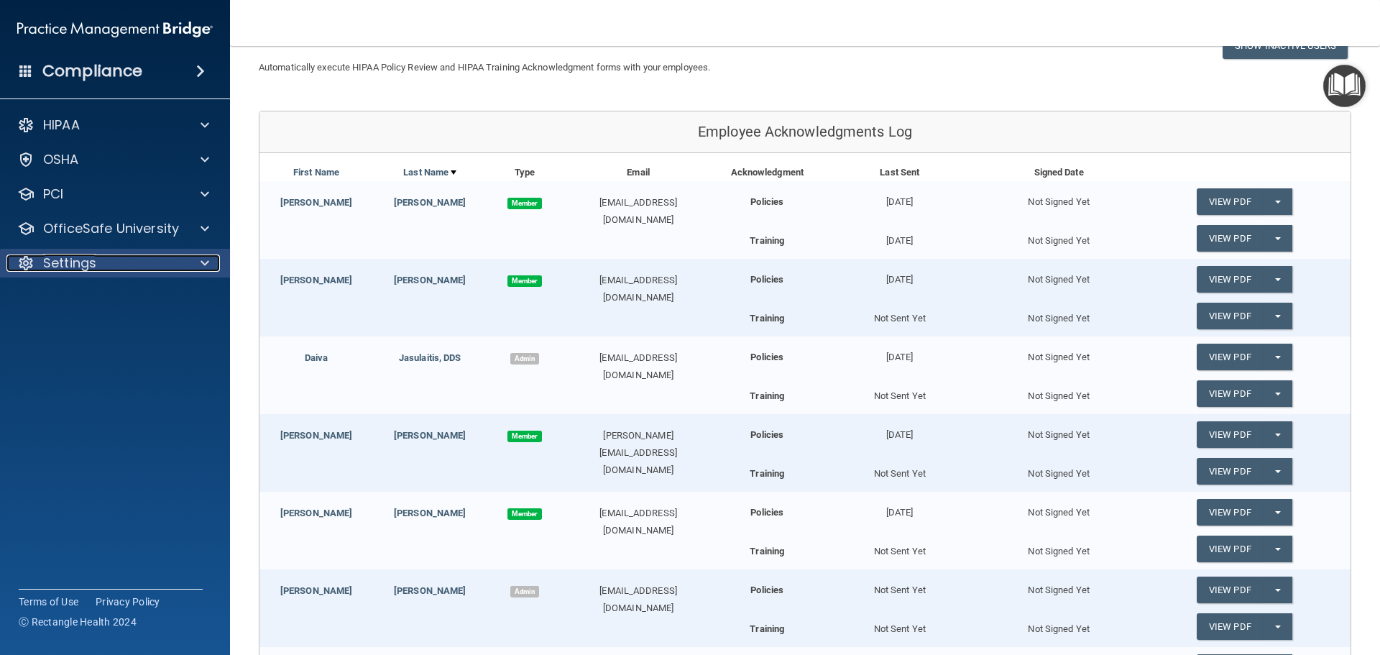
click at [61, 263] on p "Settings" at bounding box center [69, 262] width 53 height 17
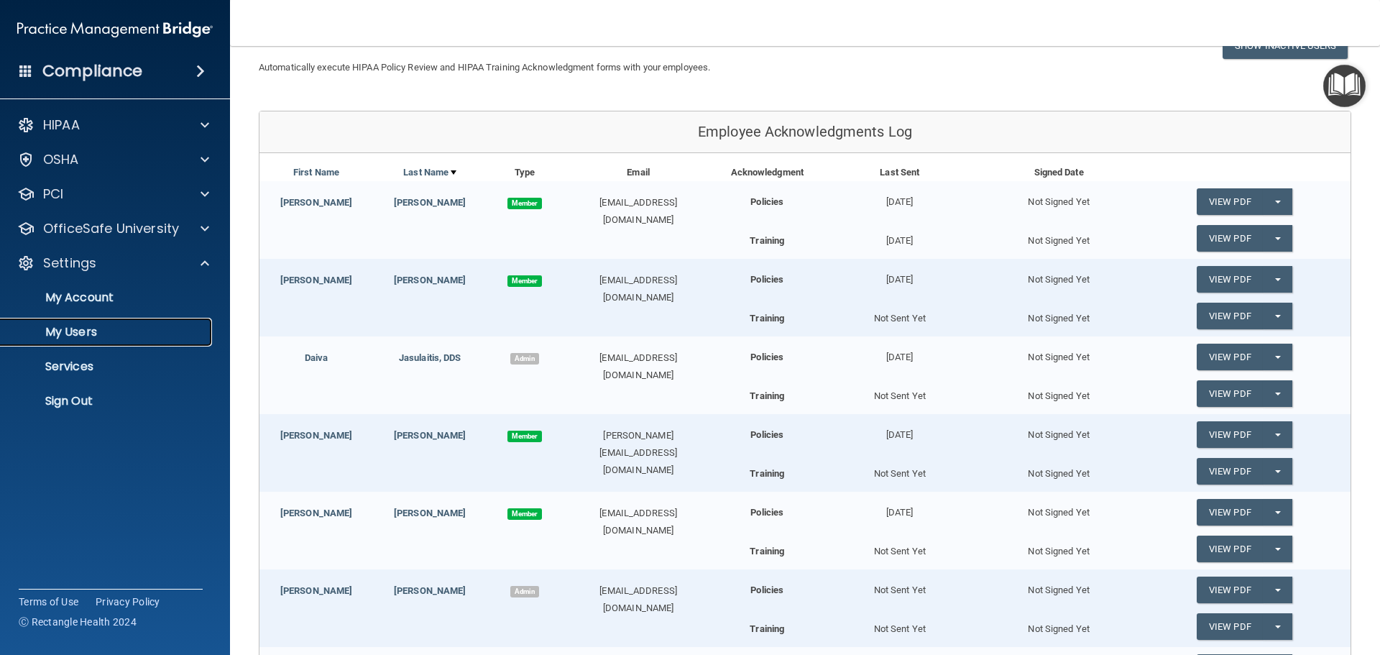
click at [97, 336] on p "My Users" at bounding box center [107, 332] width 196 height 14
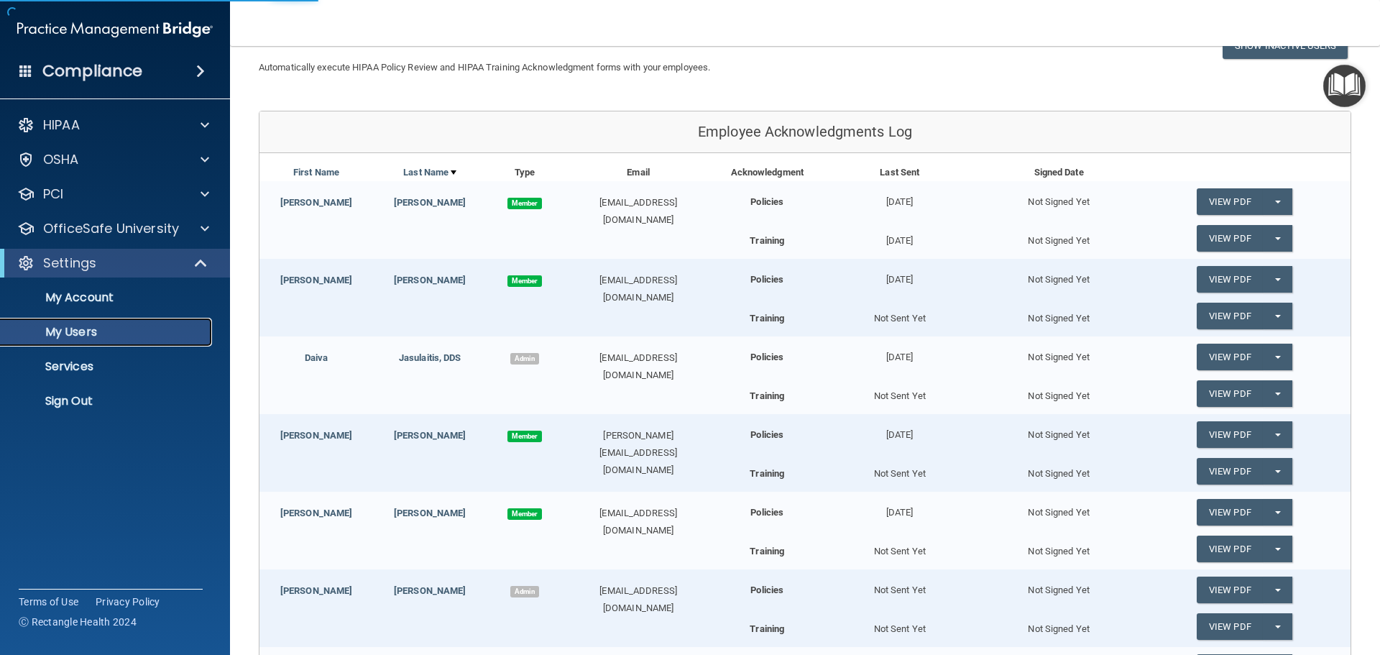
scroll to position [100, 0]
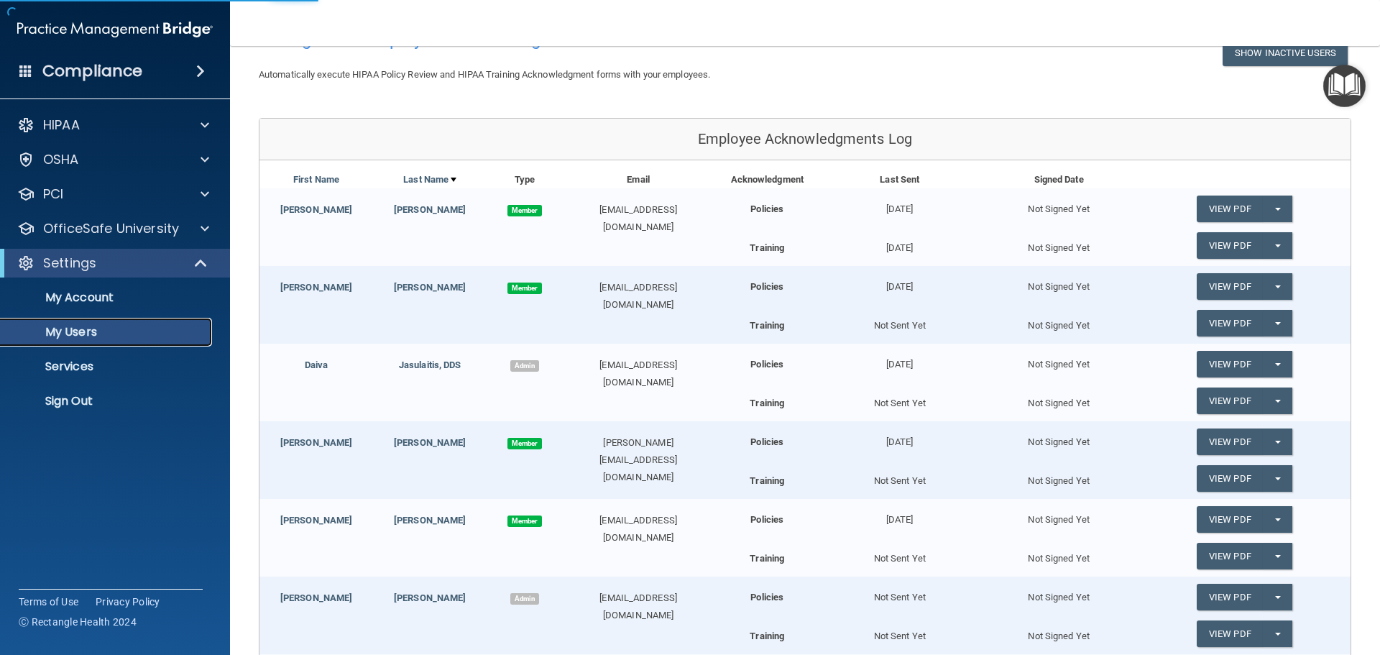
select select "20"
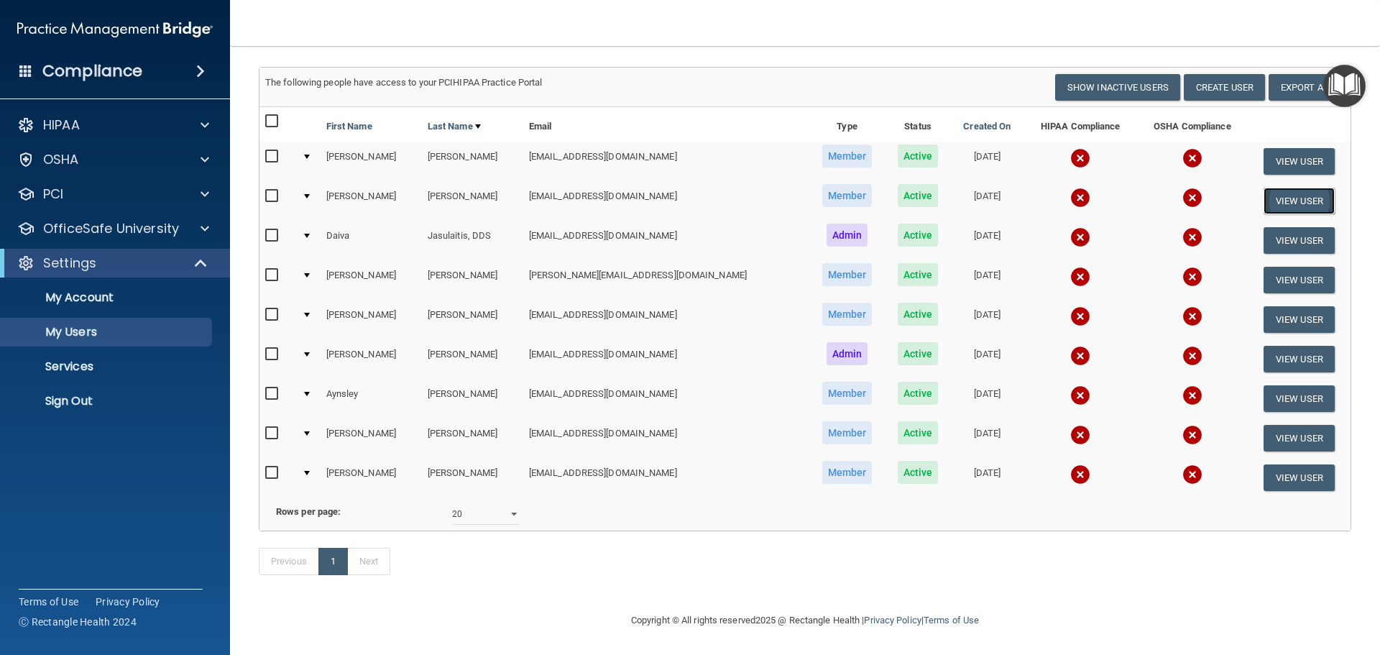
click at [1267, 188] on button "View User" at bounding box center [1299, 201] width 71 height 27
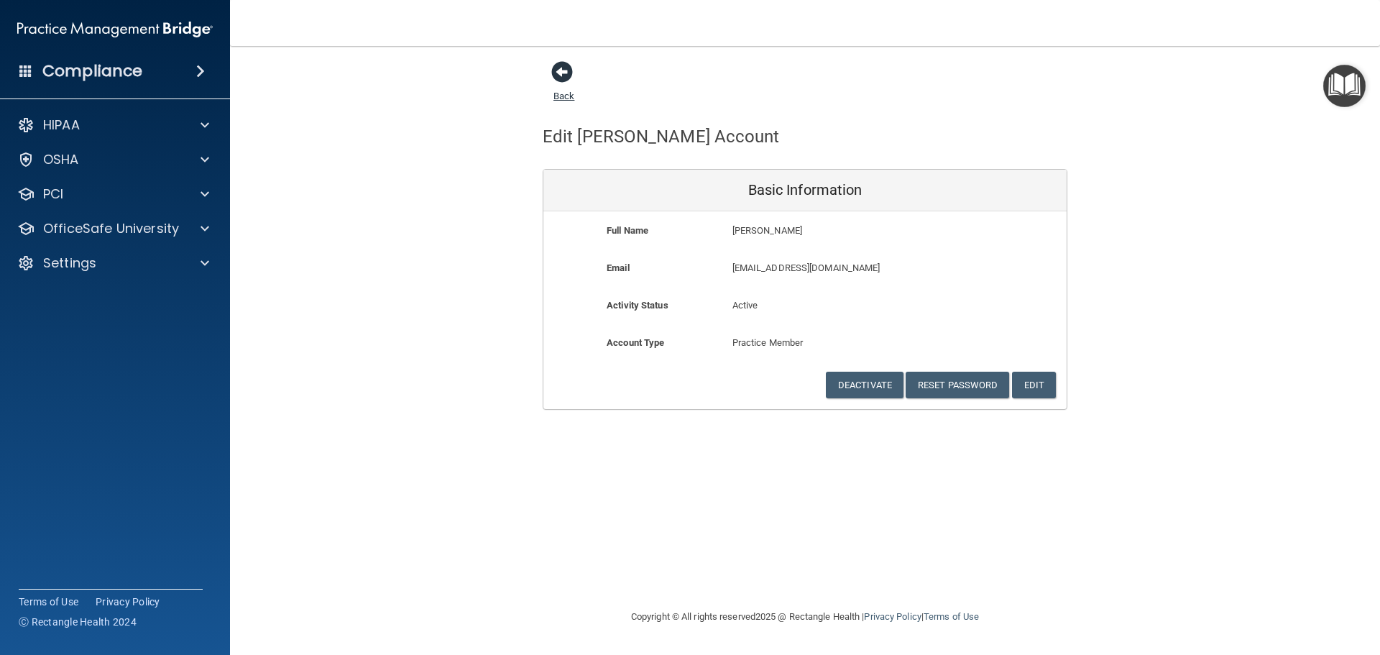
click at [561, 73] on span at bounding box center [562, 72] width 22 height 22
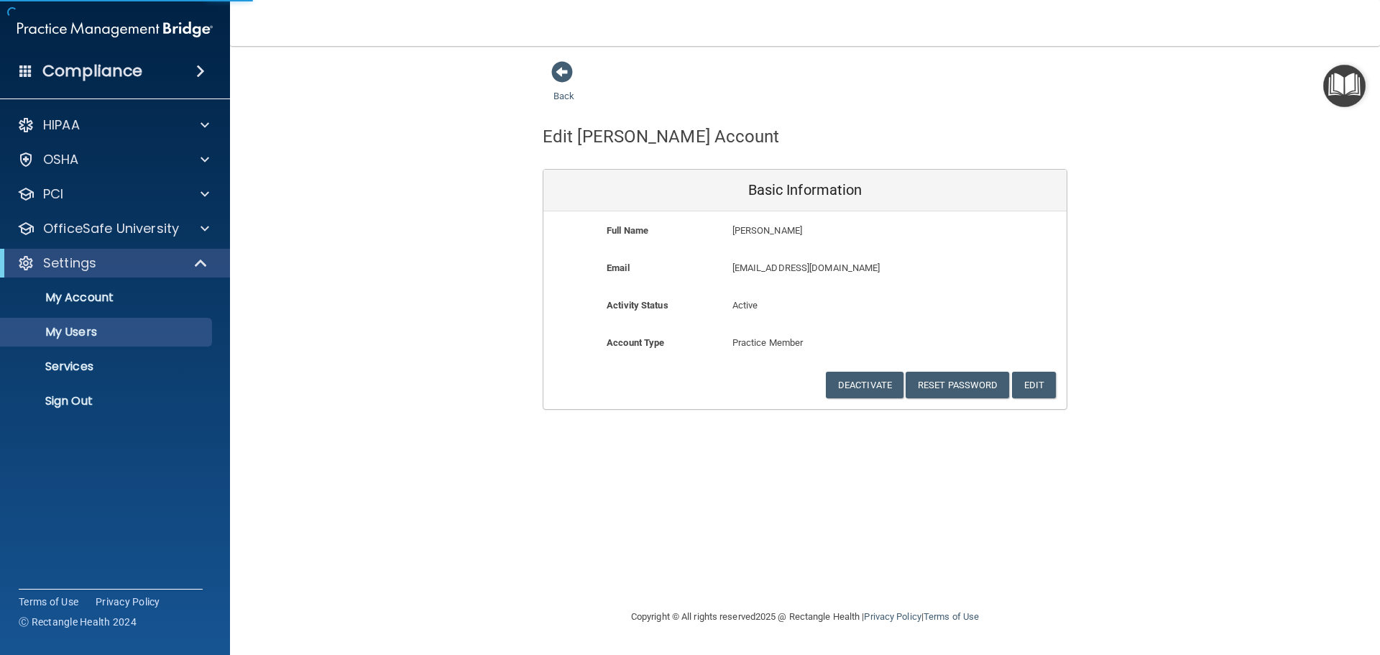
select select "20"
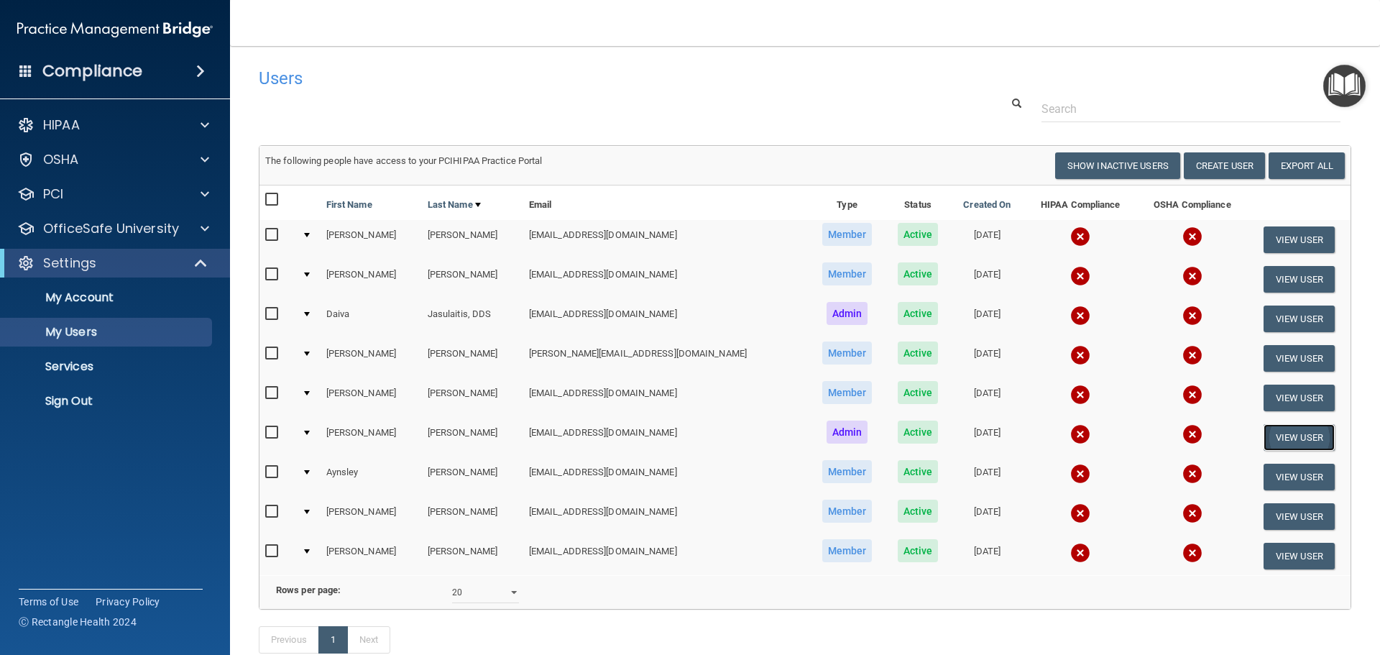
click at [1264, 436] on button "View User" at bounding box center [1299, 437] width 71 height 27
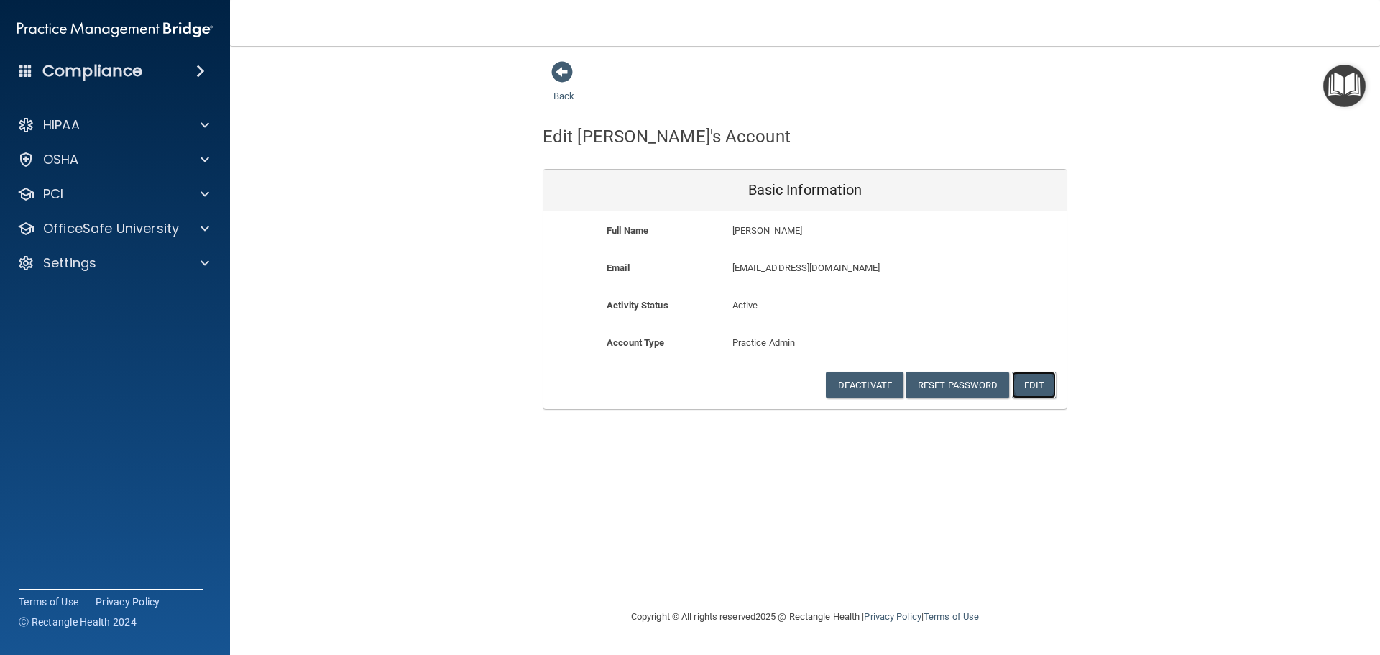
click at [1045, 387] on button "Edit" at bounding box center [1034, 385] width 44 height 27
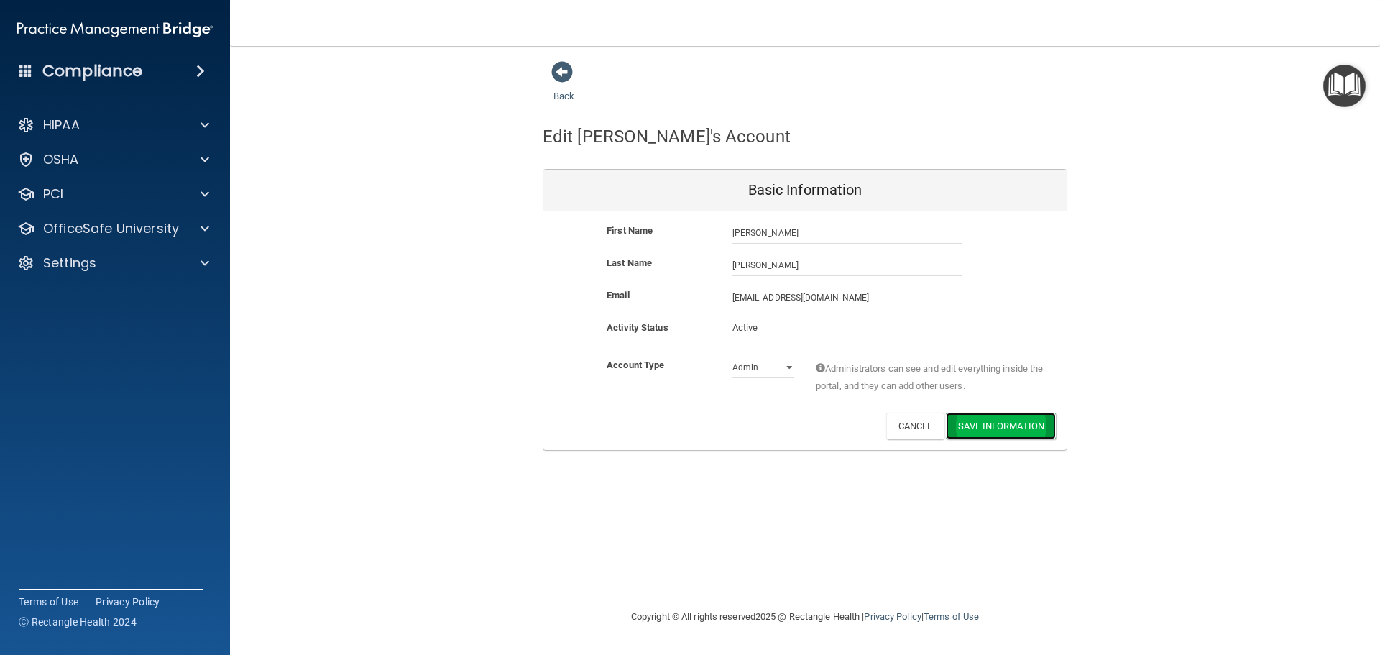
click at [999, 422] on button "Save Information" at bounding box center [1001, 426] width 110 height 27
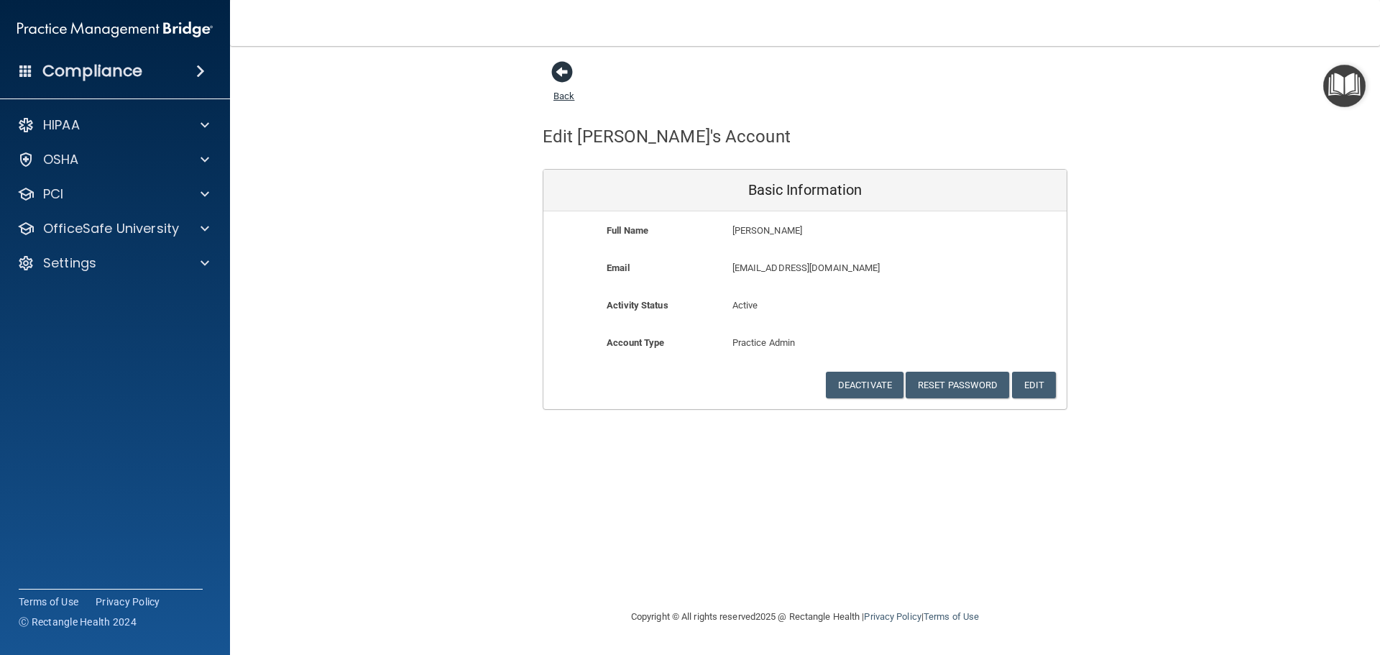
click at [563, 69] on span at bounding box center [562, 72] width 22 height 22
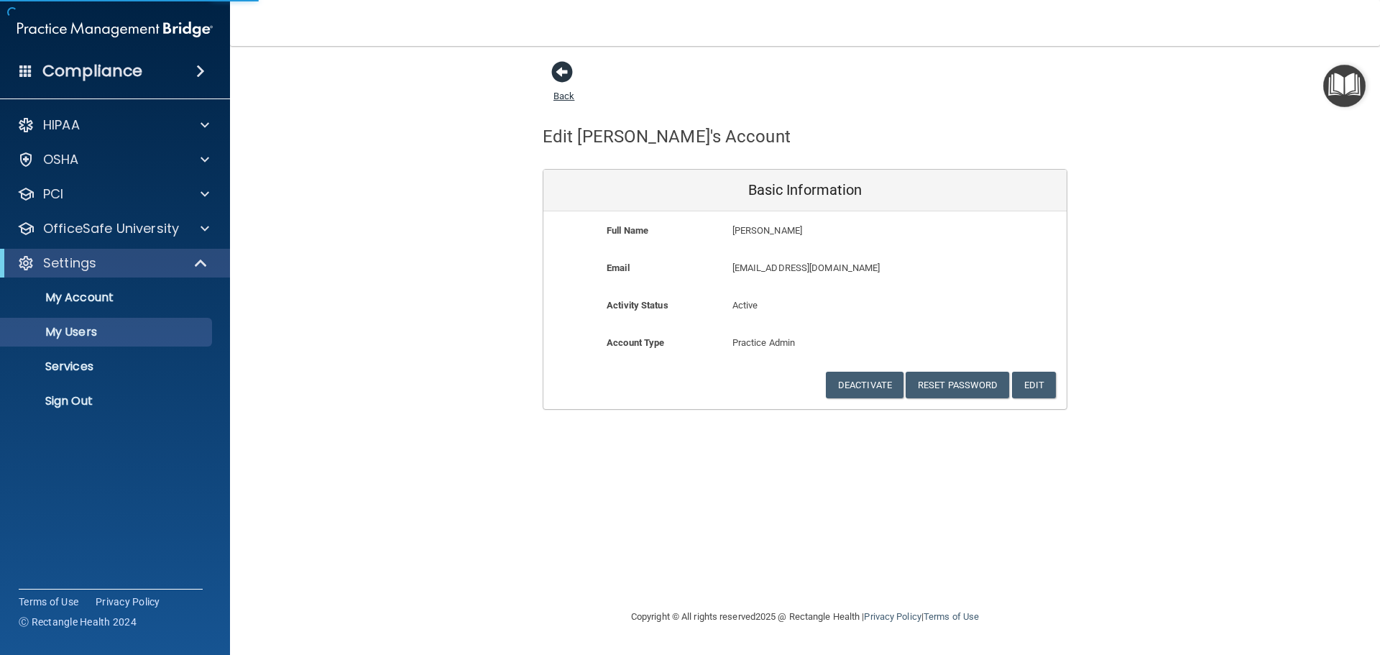
select select "20"
